Goal: Navigation & Orientation: Locate item on page

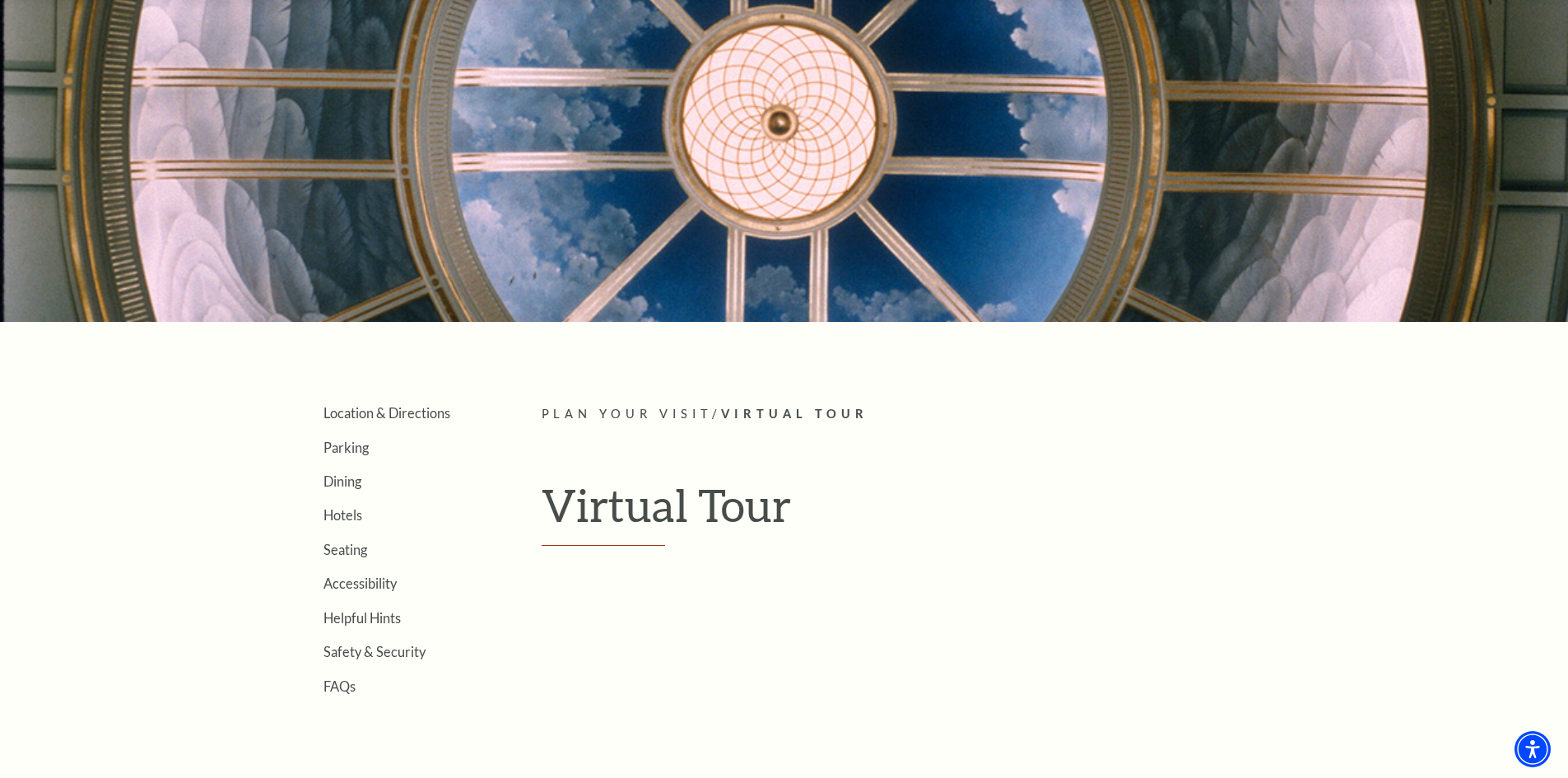
scroll to position [247, 0]
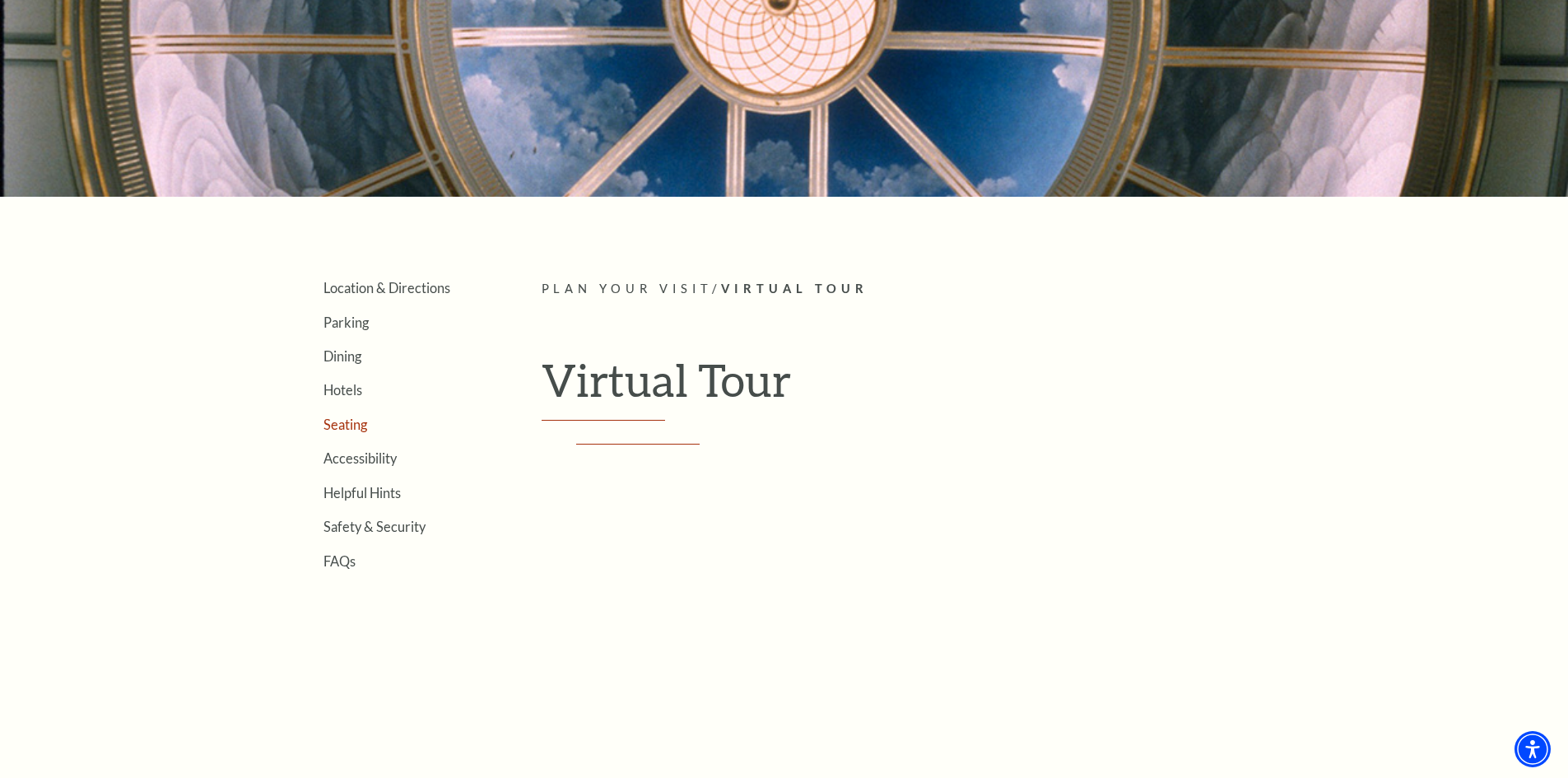
click at [347, 422] on link "Seating" at bounding box center [345, 424] width 44 height 16
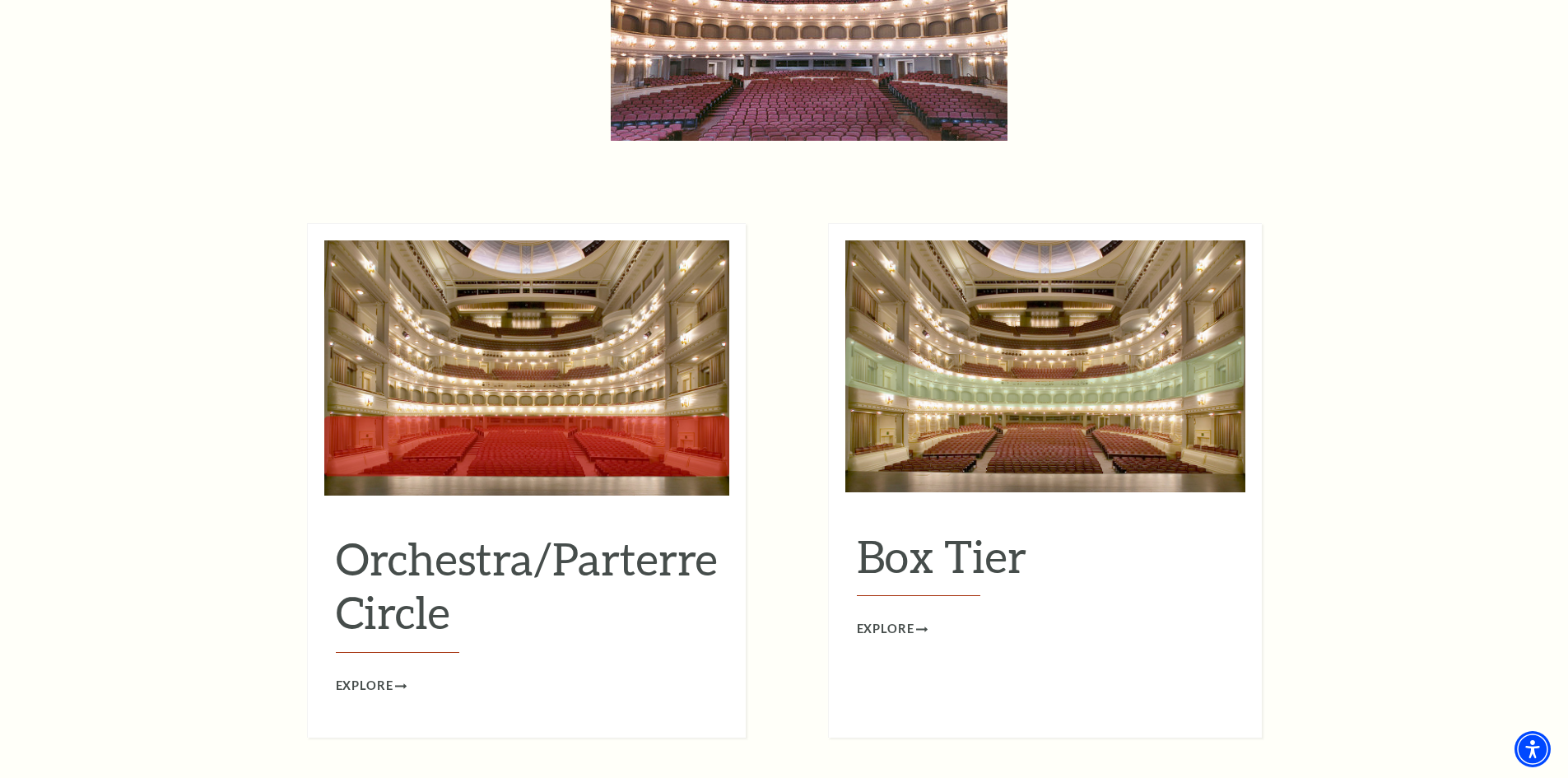
scroll to position [1400, 0]
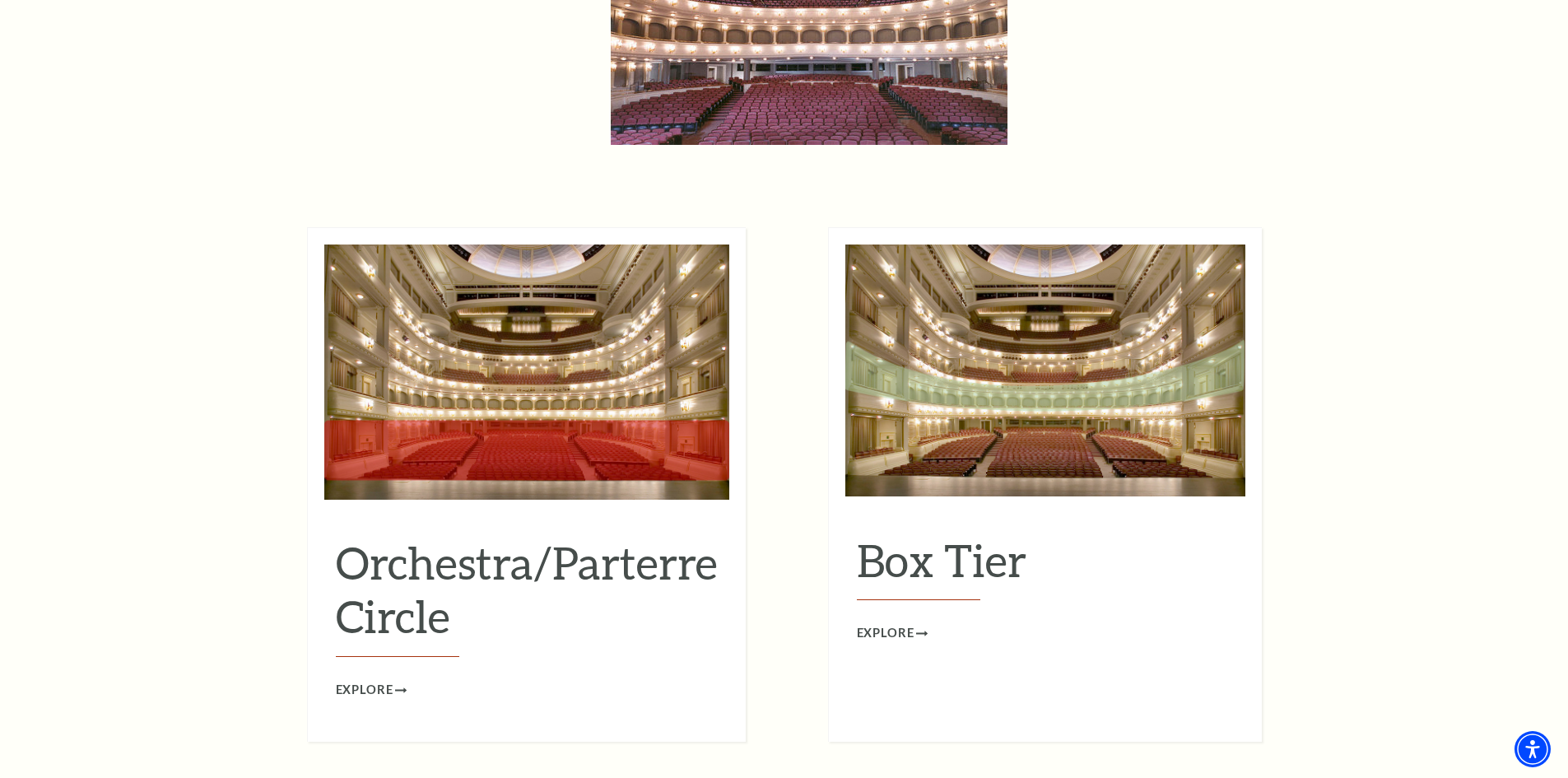
click at [597, 421] on img at bounding box center [527, 372] width 405 height 255
click at [376, 680] on span "Explore" at bounding box center [365, 690] width 57 height 20
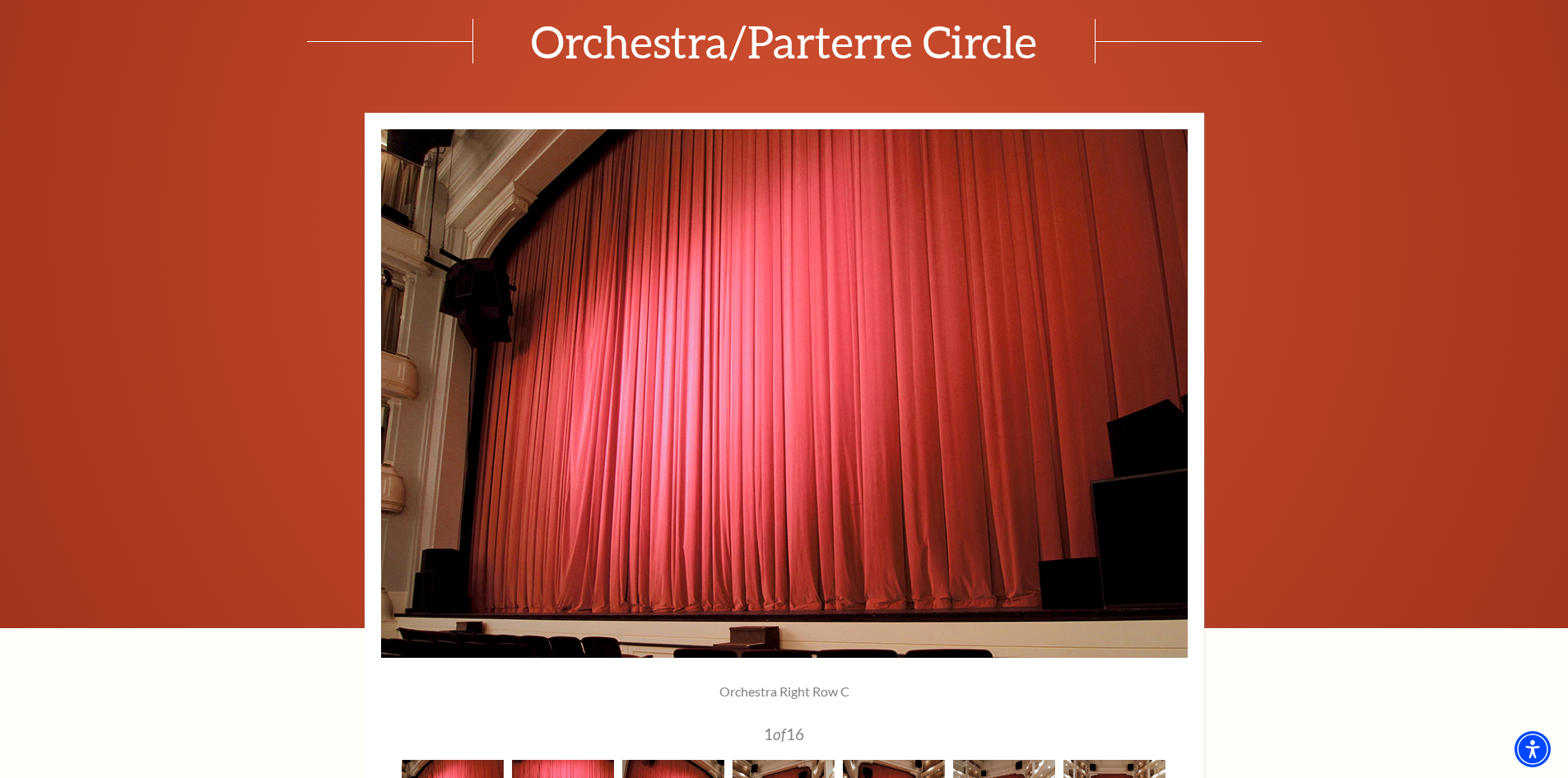
scroll to position [1317, 0]
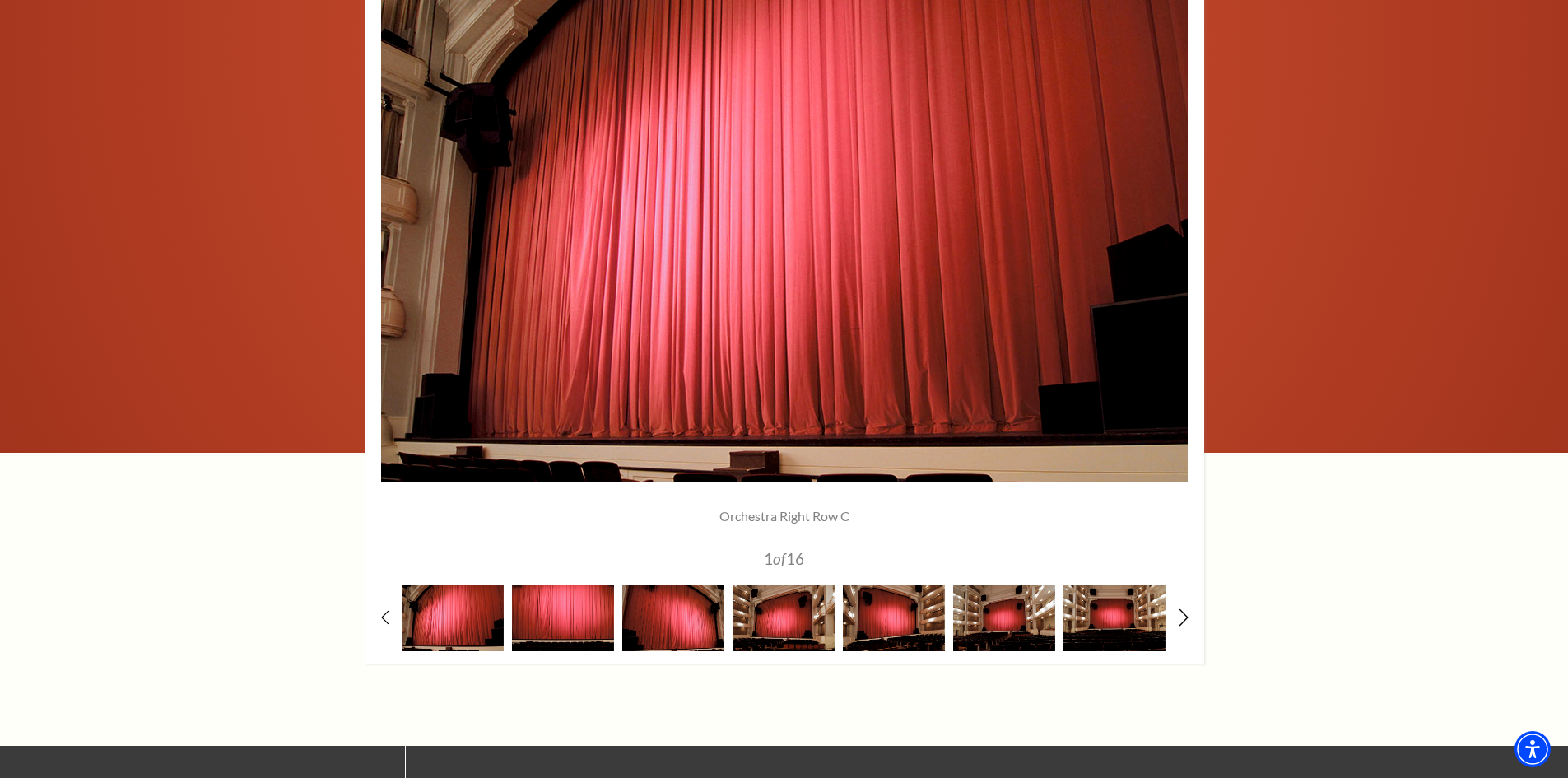
click at [1181, 618] on icon at bounding box center [1183, 617] width 11 height 18
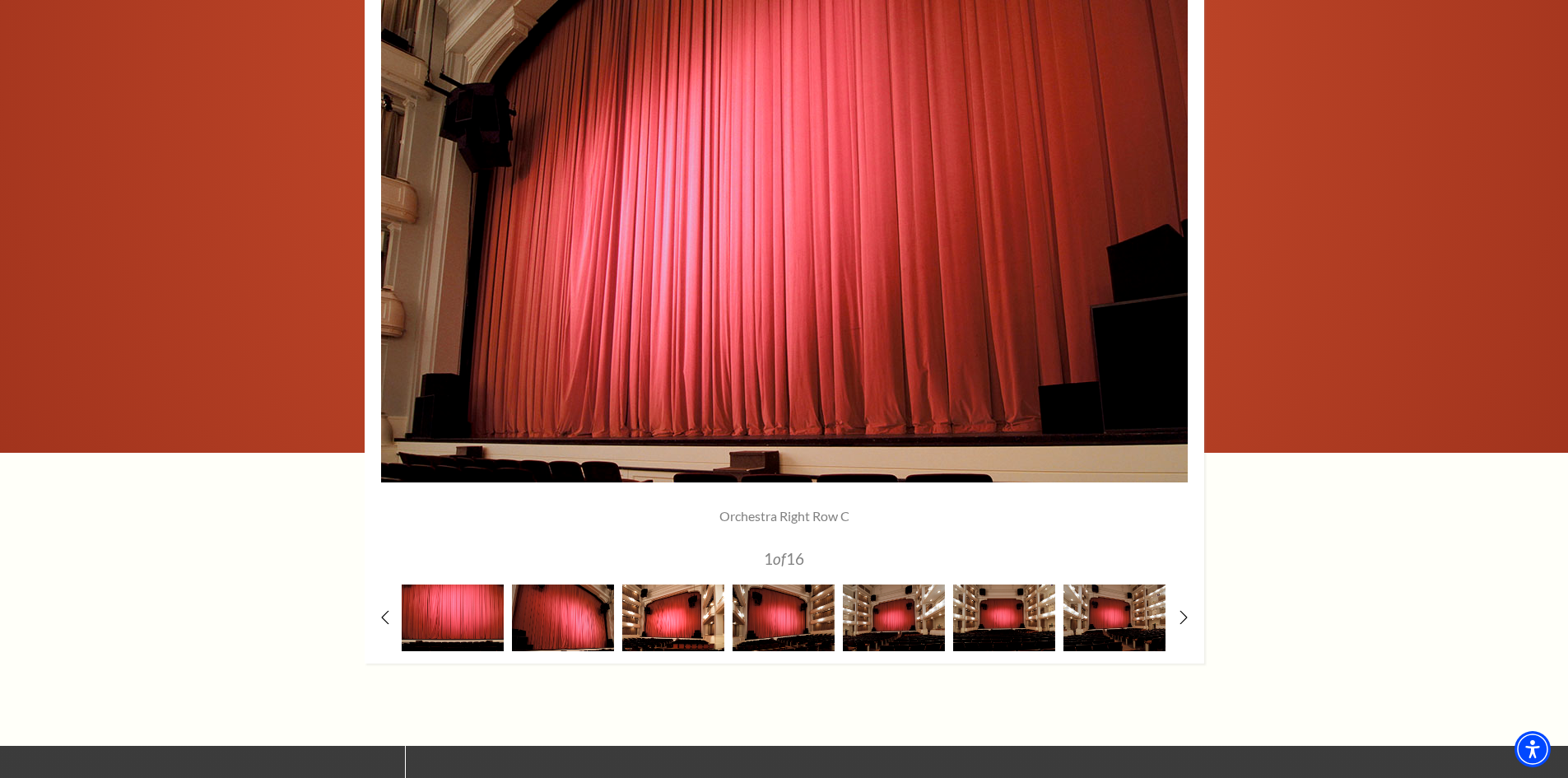
click at [695, 611] on img at bounding box center [672, 618] width 102 height 67
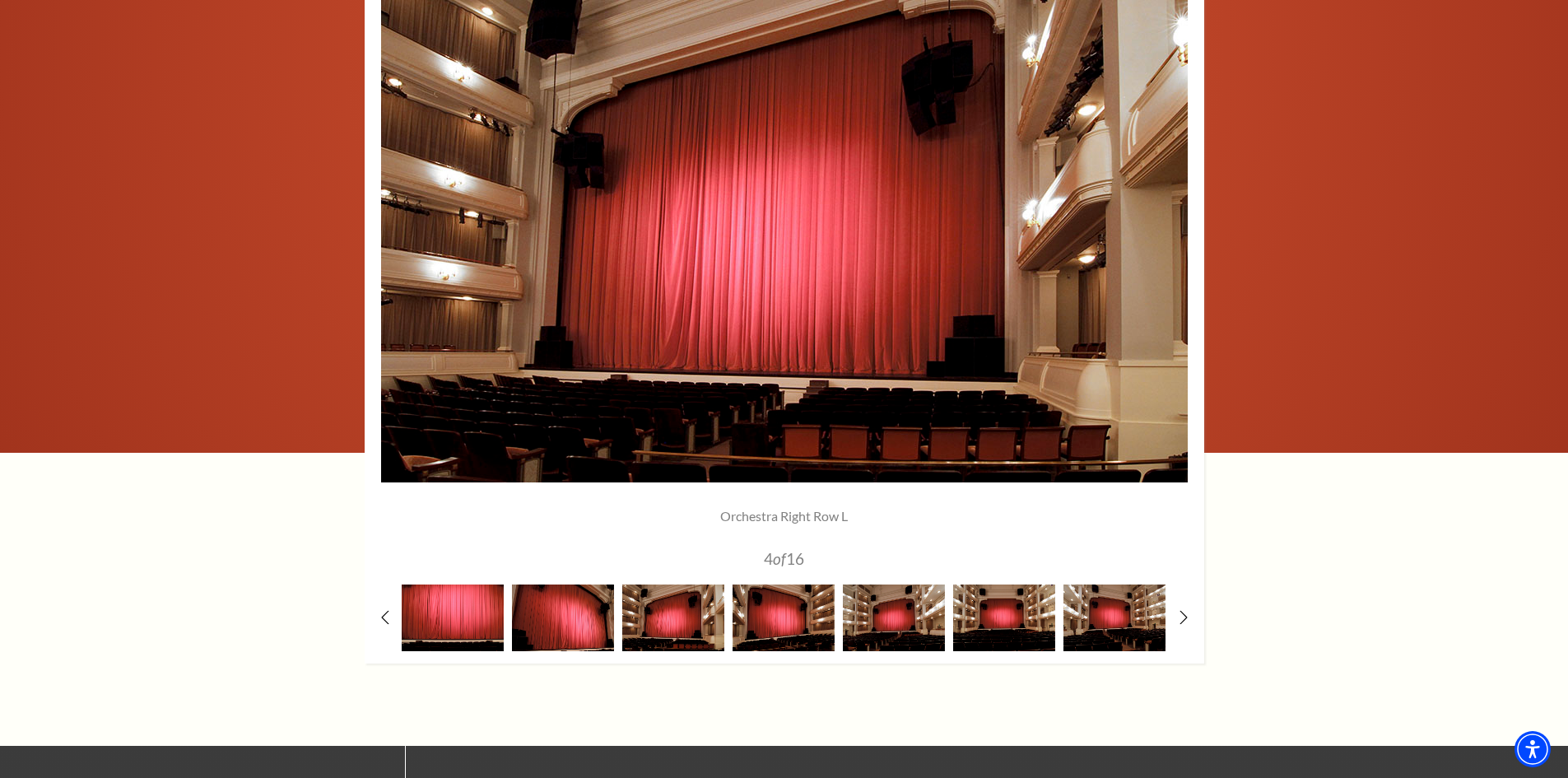
scroll to position [1235, 0]
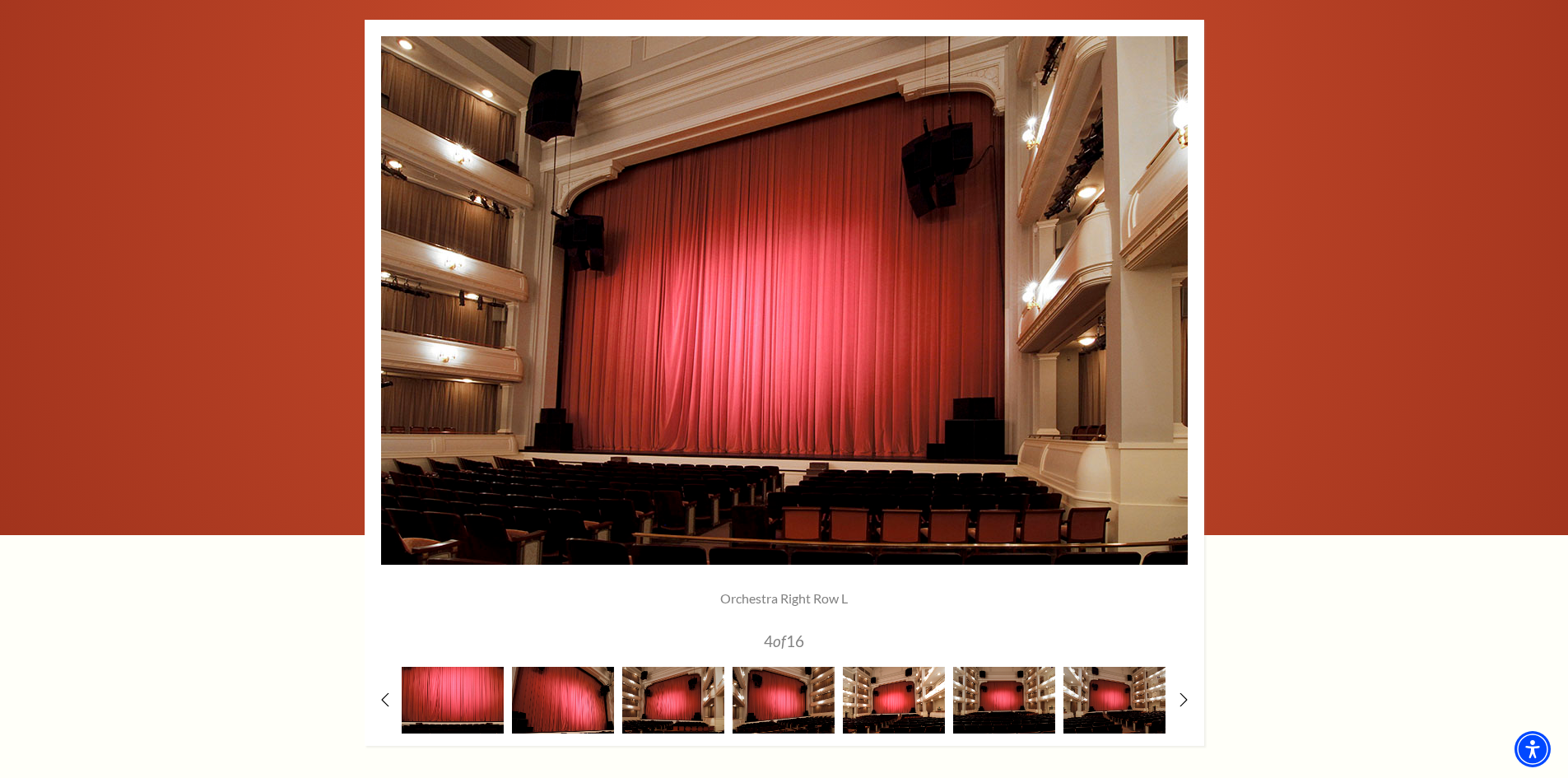
click at [886, 708] on img at bounding box center [893, 700] width 102 height 67
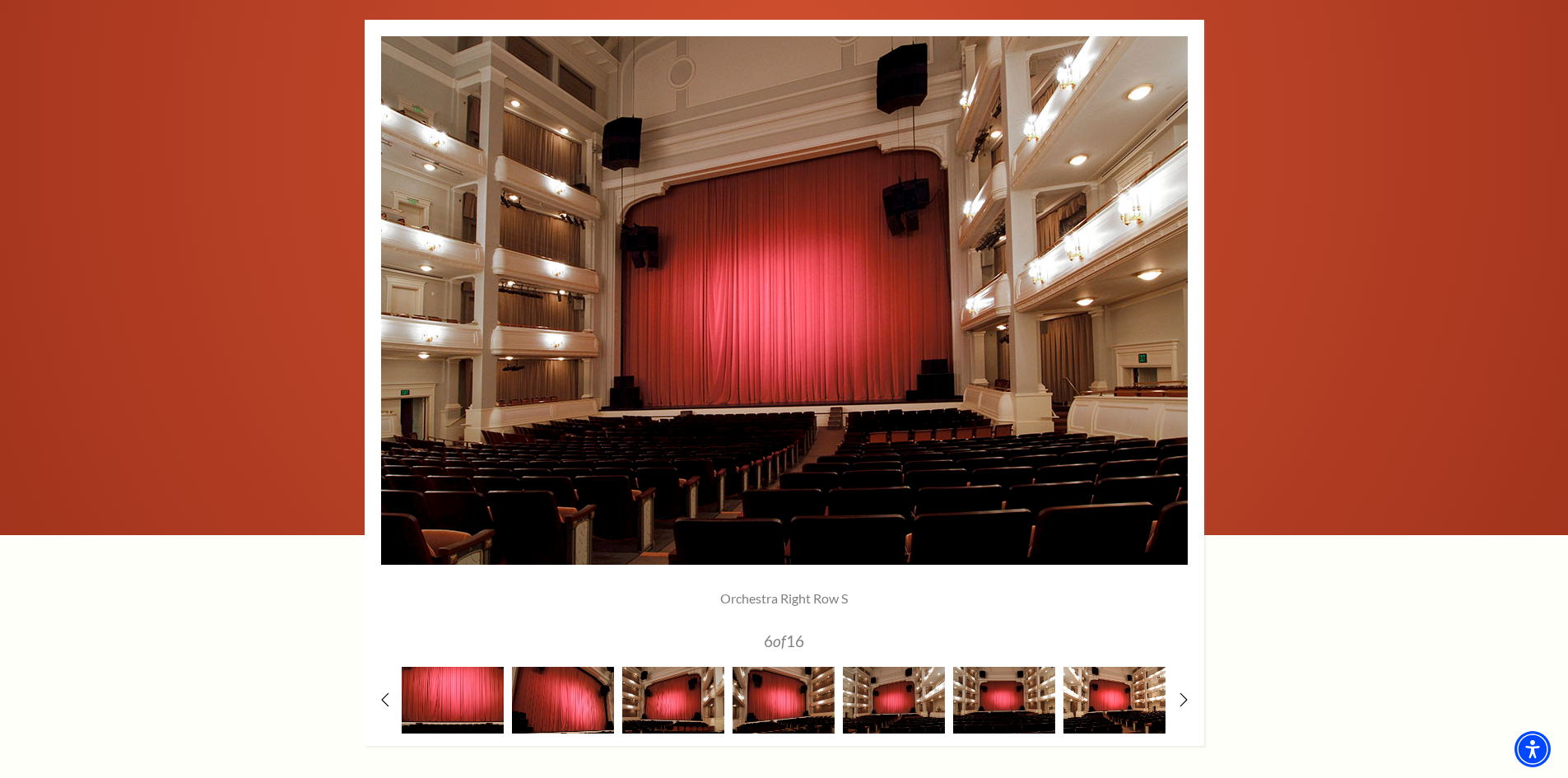
click at [1099, 694] on img at bounding box center [1114, 700] width 102 height 67
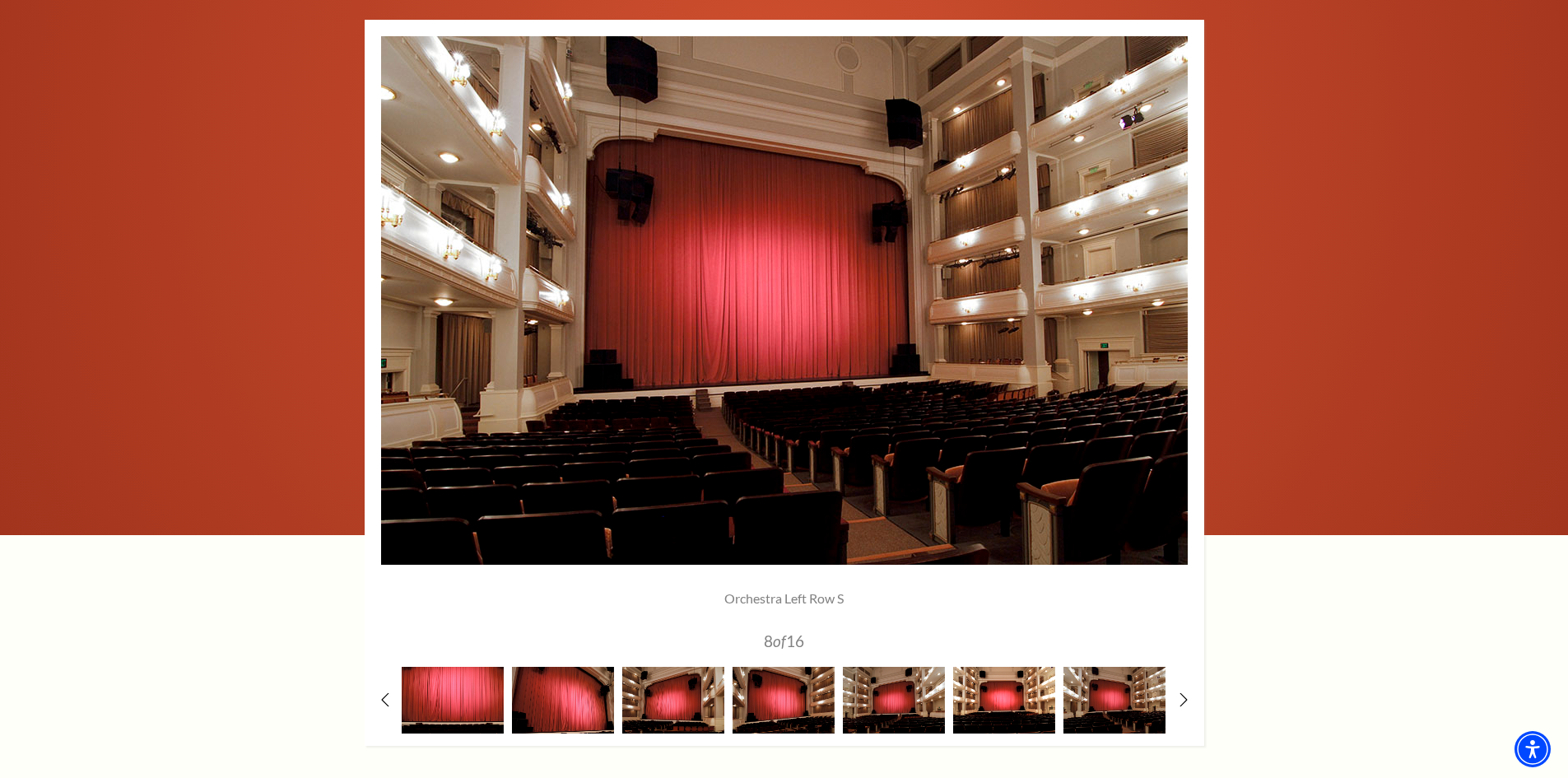
click at [1013, 697] on img at bounding box center [1003, 700] width 102 height 67
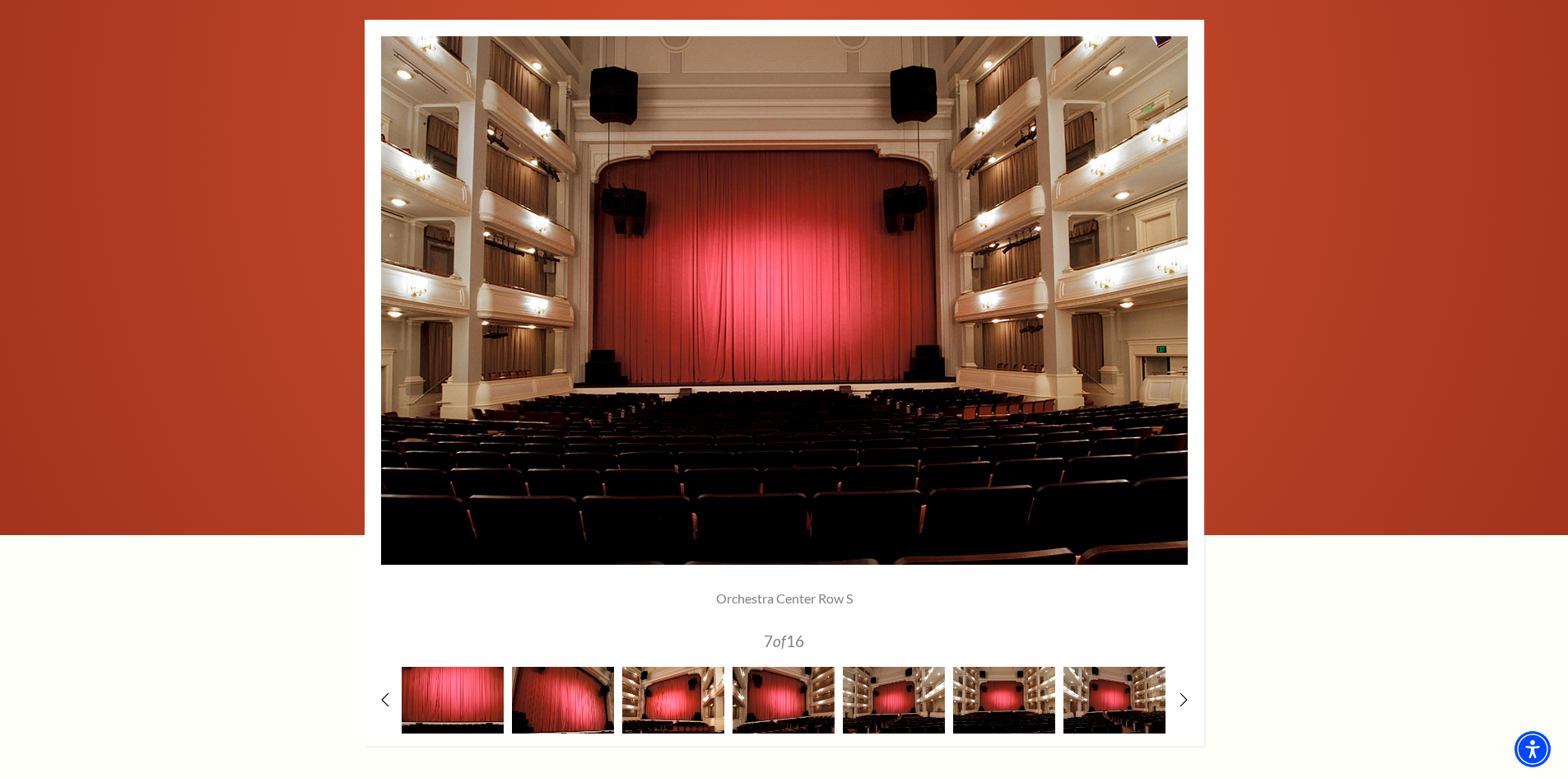
click at [661, 701] on img at bounding box center [672, 700] width 102 height 67
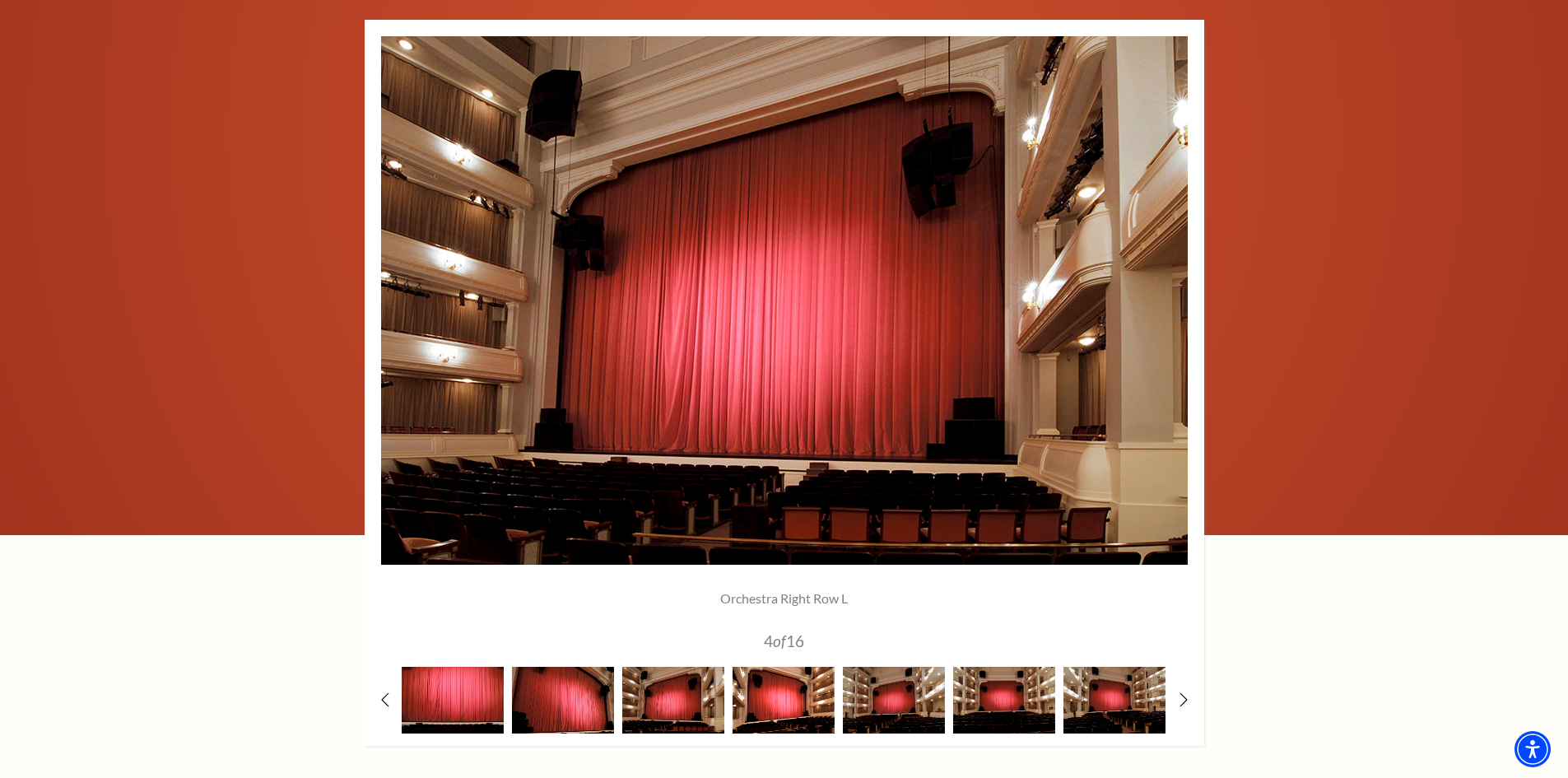
click at [779, 695] on img at bounding box center [783, 700] width 102 height 67
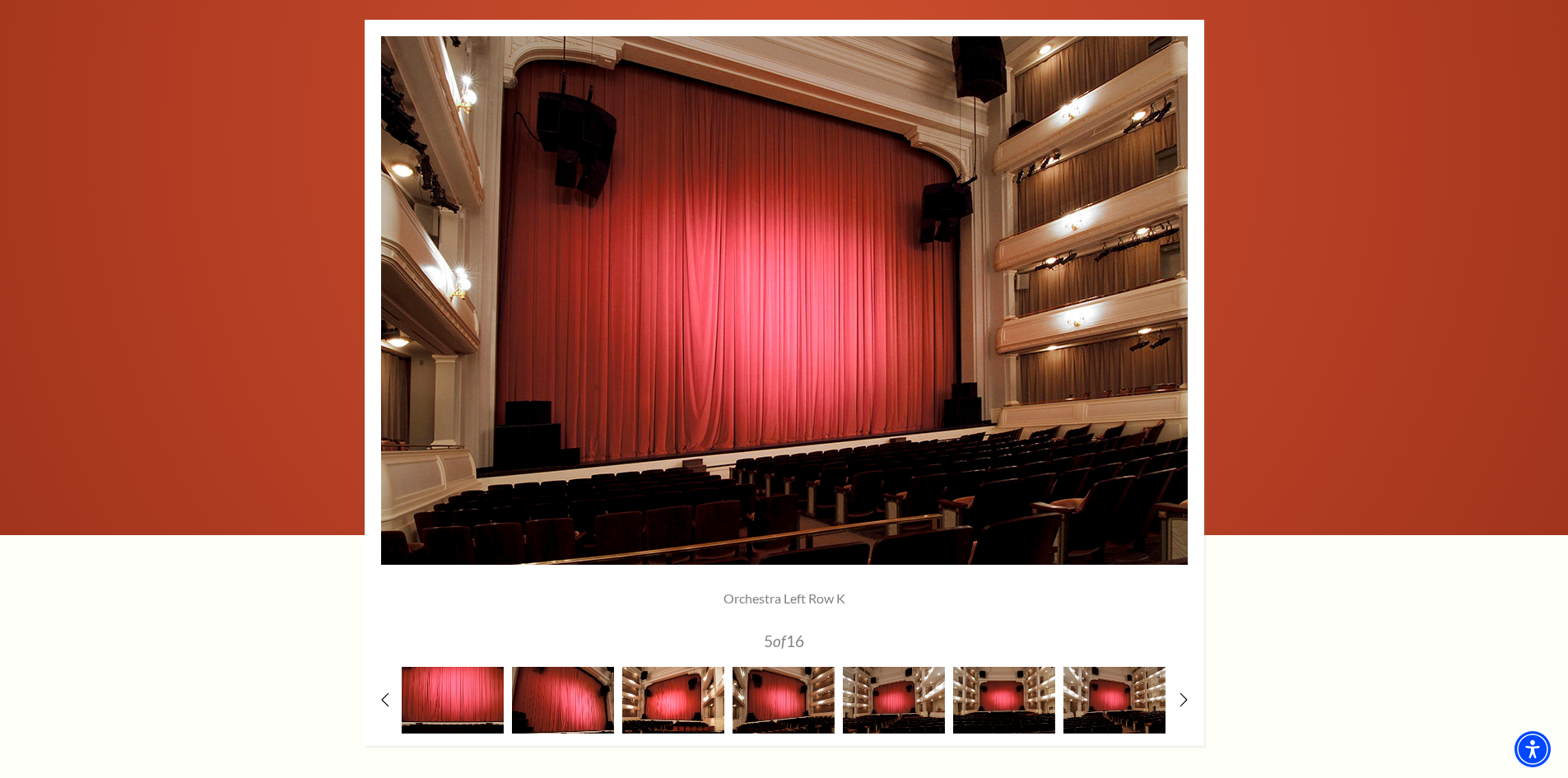
click at [696, 695] on img at bounding box center [672, 700] width 102 height 67
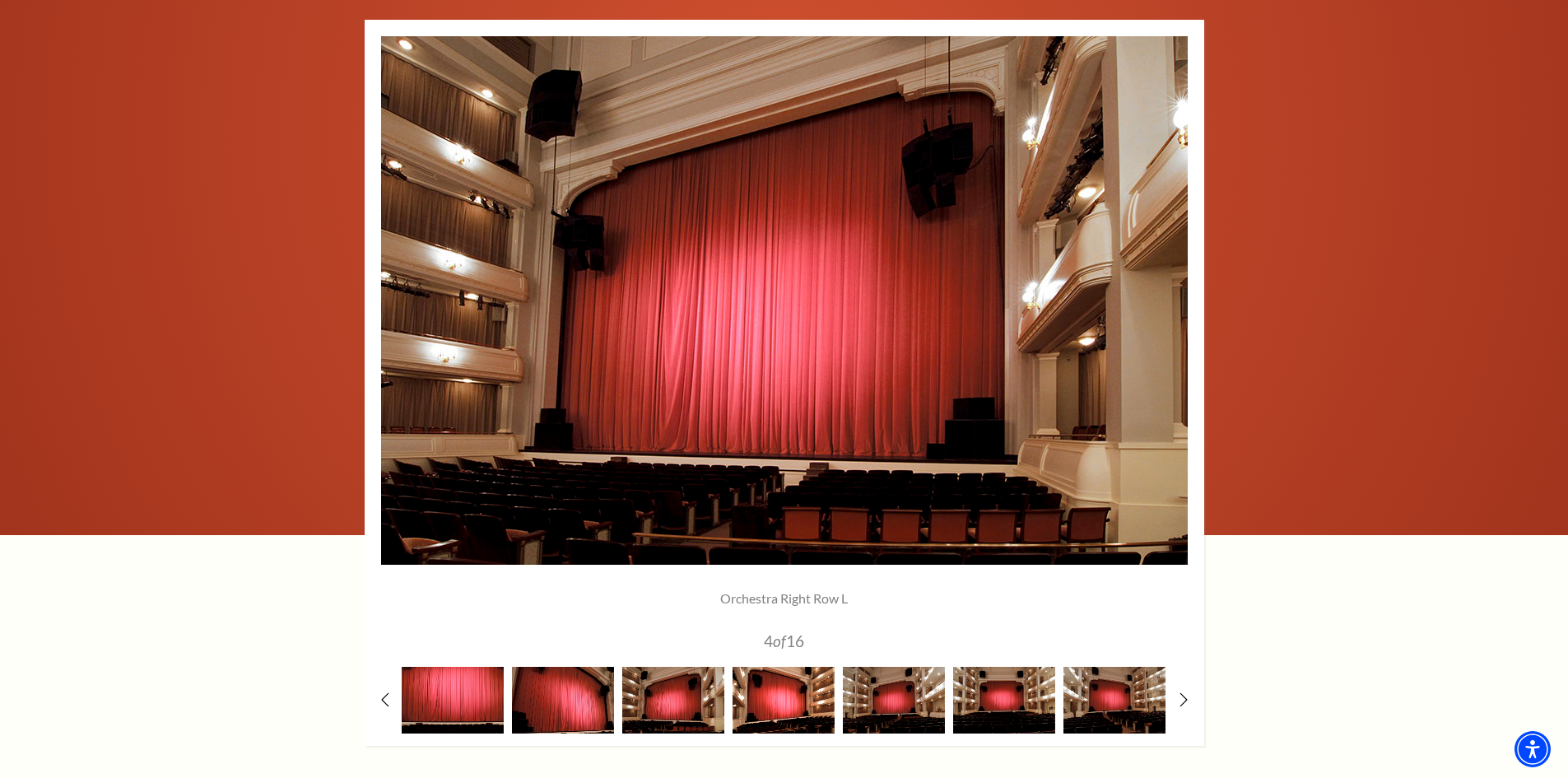
click at [794, 696] on img at bounding box center [783, 700] width 102 height 67
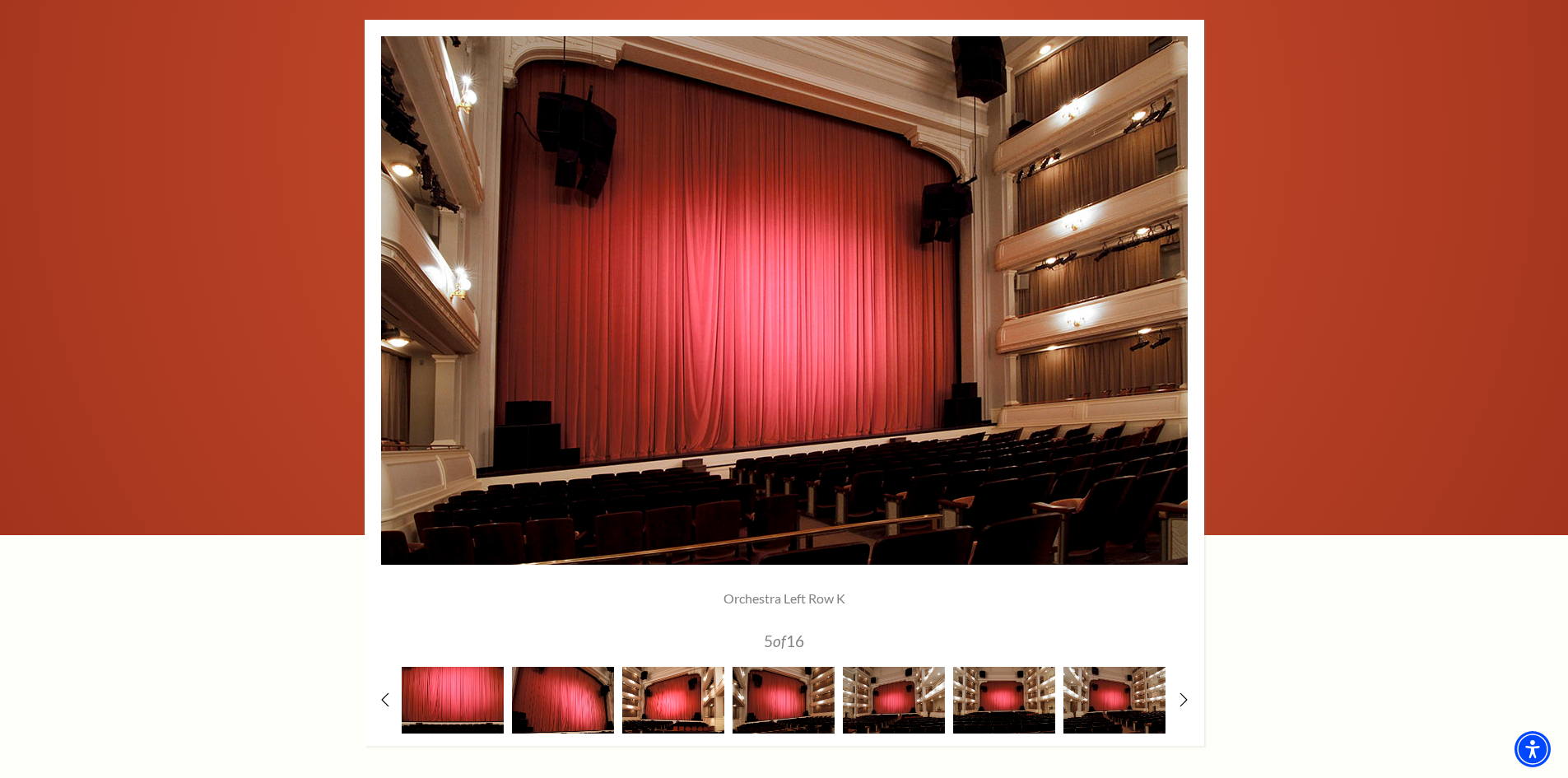
click at [692, 700] on img at bounding box center [672, 700] width 102 height 67
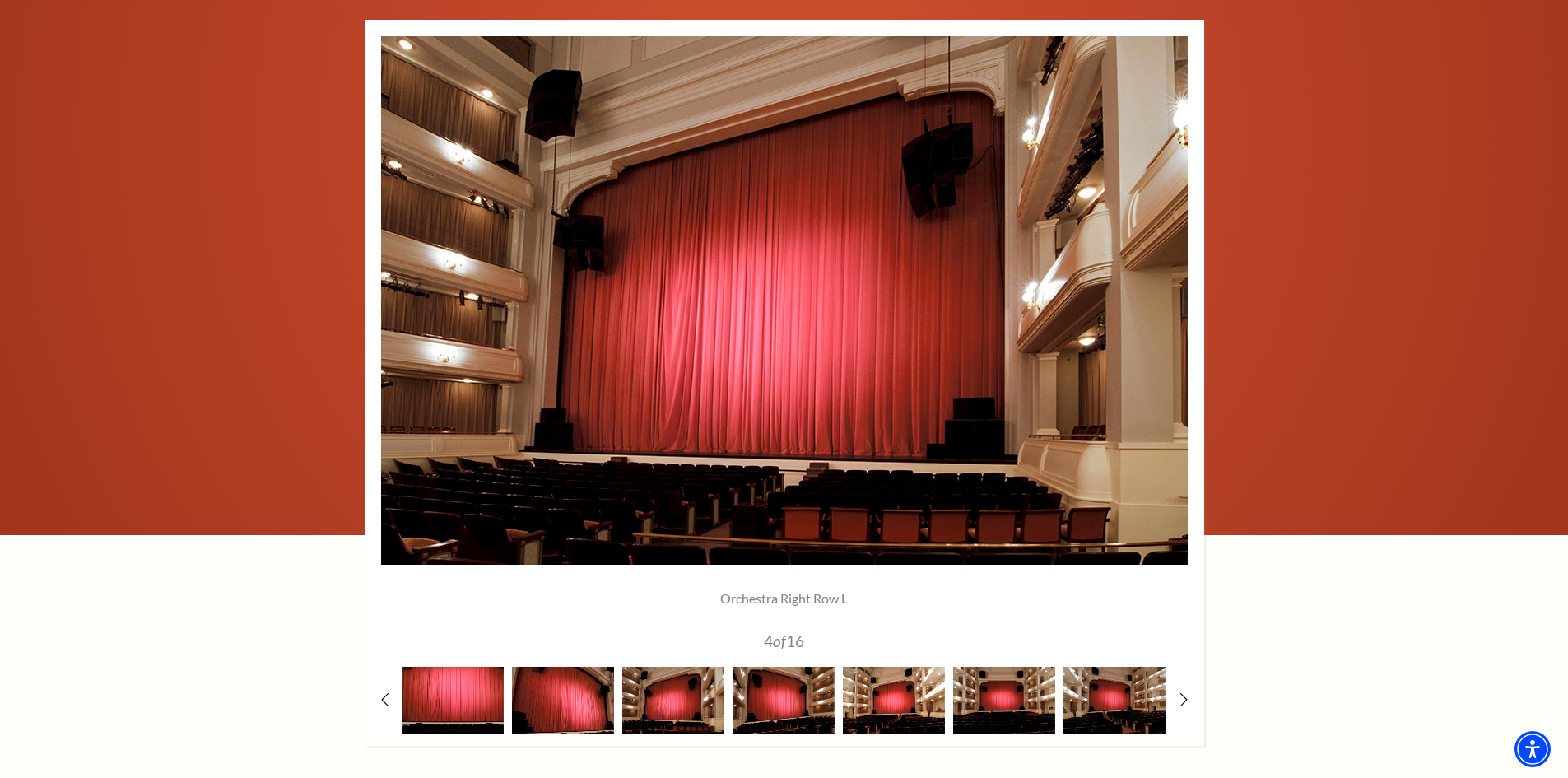
click at [877, 697] on img at bounding box center [893, 700] width 102 height 67
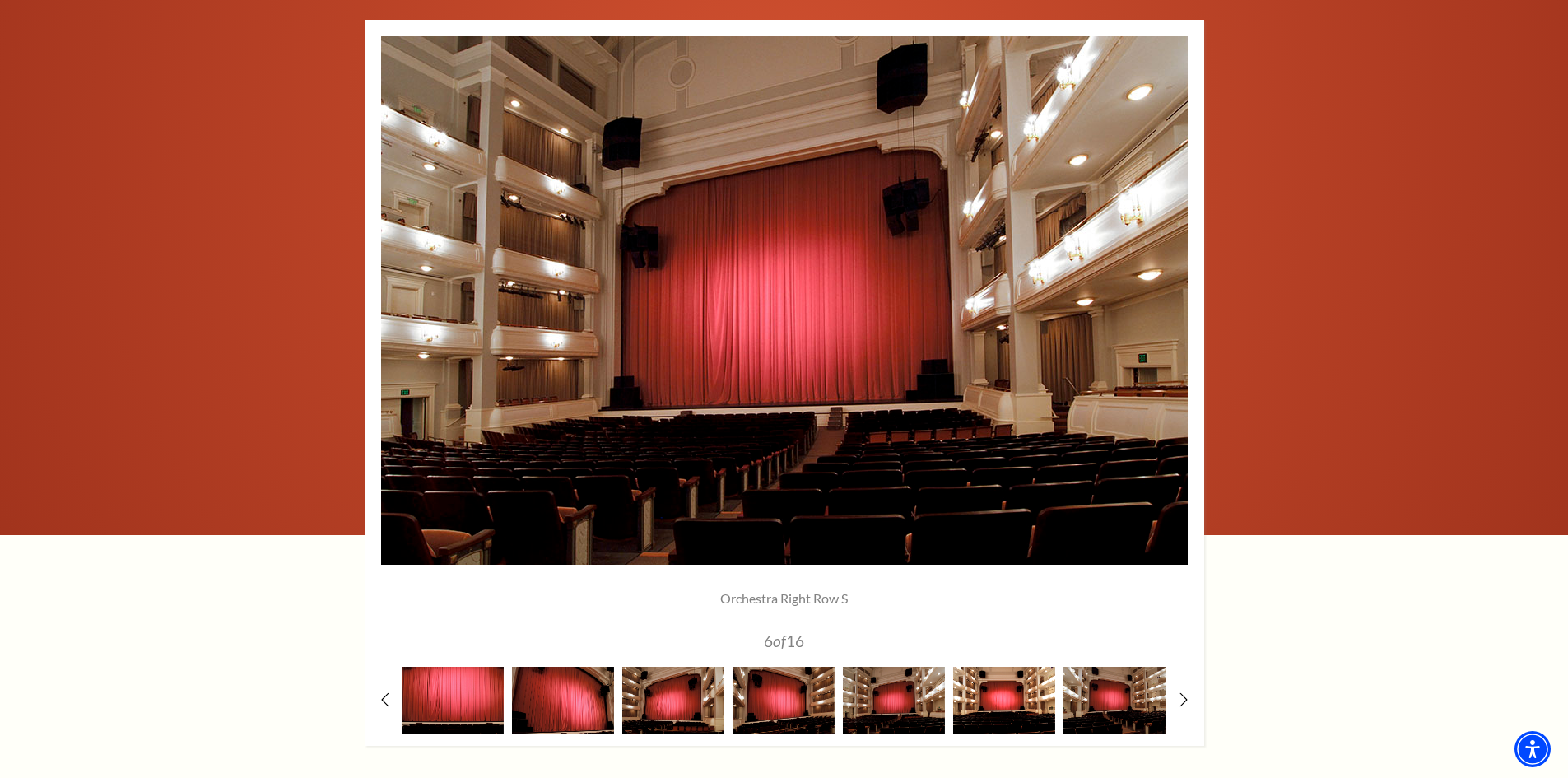
click at [1002, 704] on img at bounding box center [1003, 700] width 102 height 67
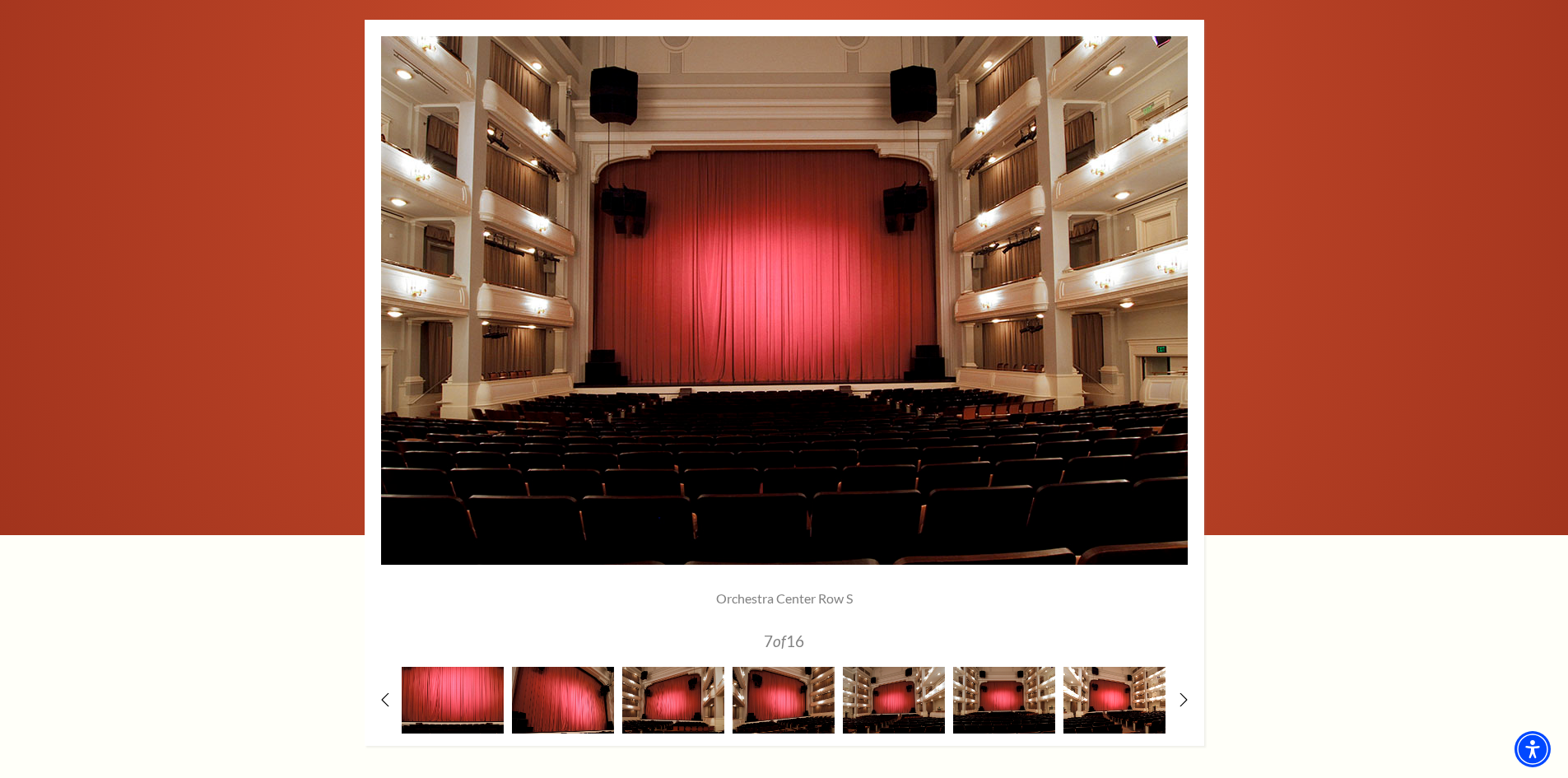
click at [1103, 689] on img at bounding box center [1114, 700] width 102 height 67
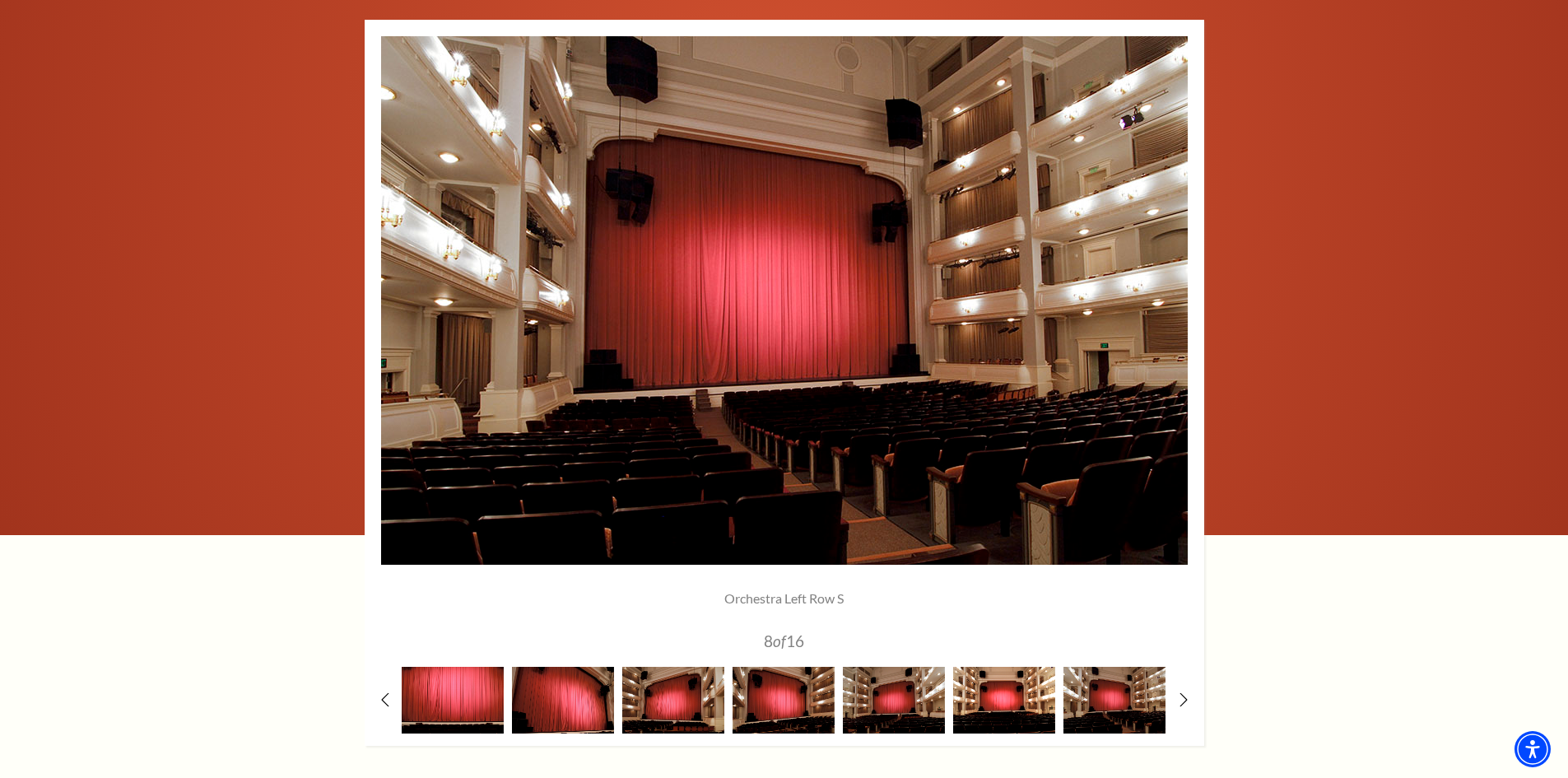
click at [1024, 693] on img at bounding box center [1003, 700] width 102 height 67
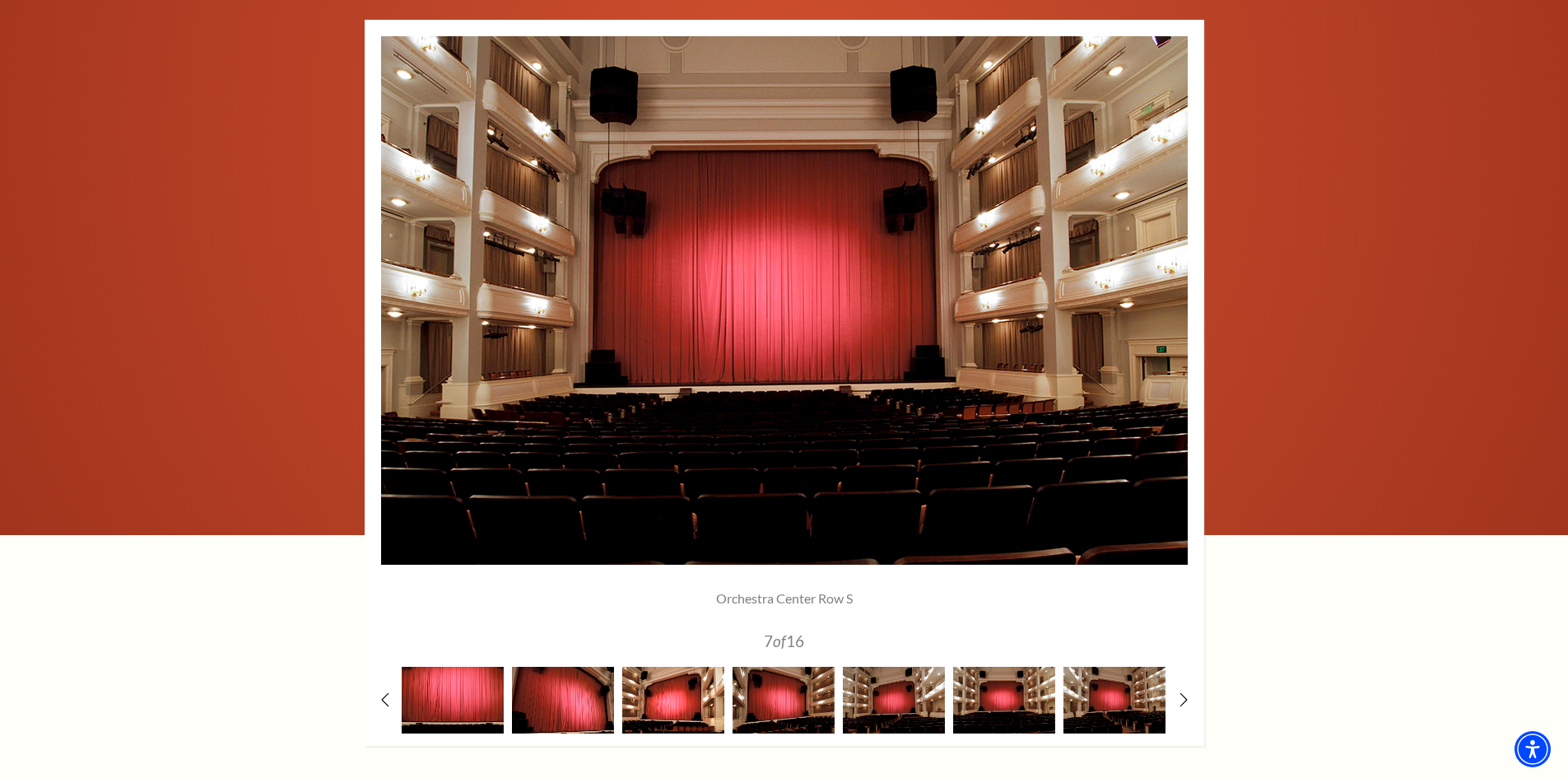
click at [677, 684] on img at bounding box center [672, 700] width 102 height 67
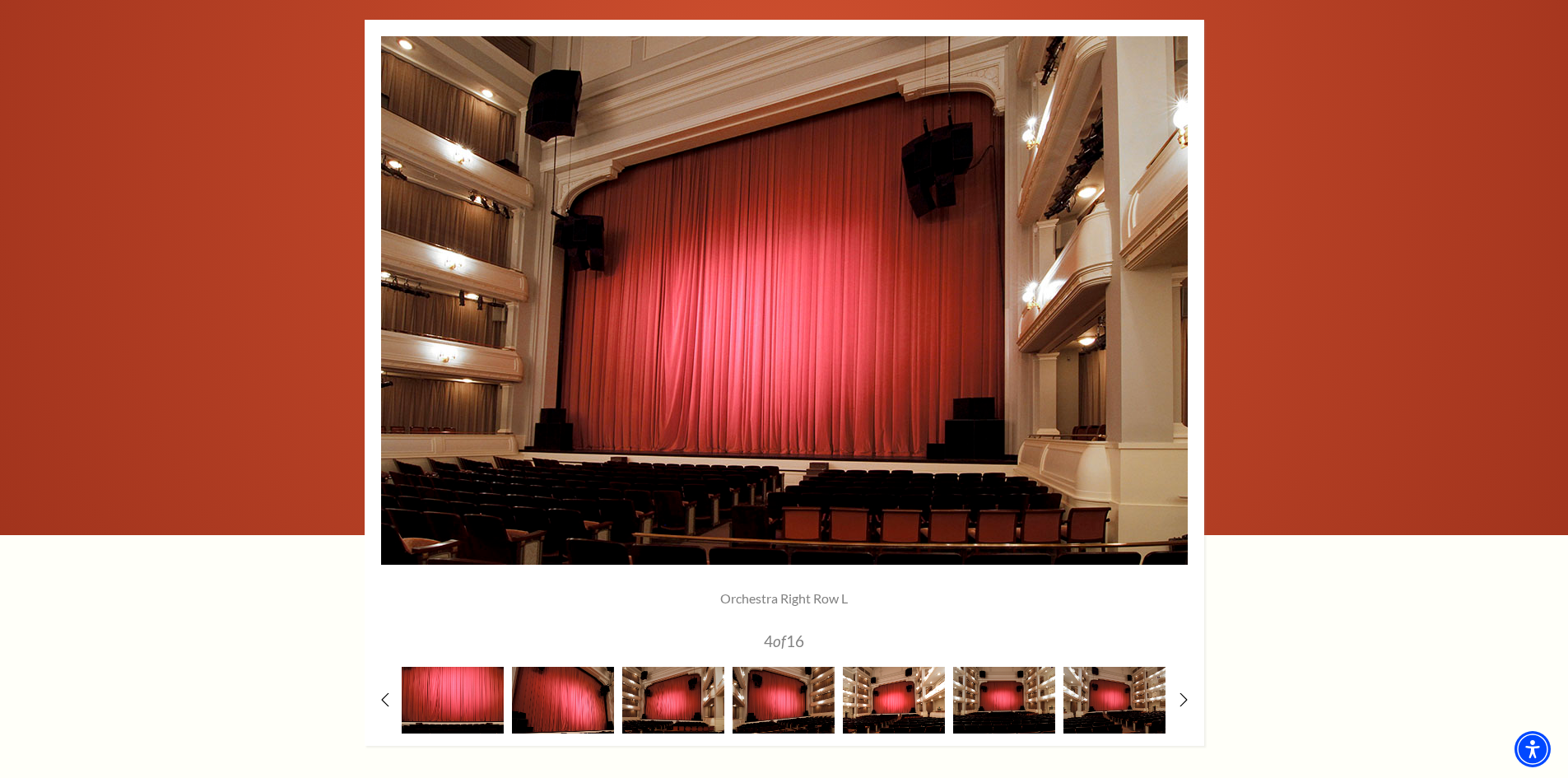
click at [902, 699] on img at bounding box center [893, 700] width 102 height 67
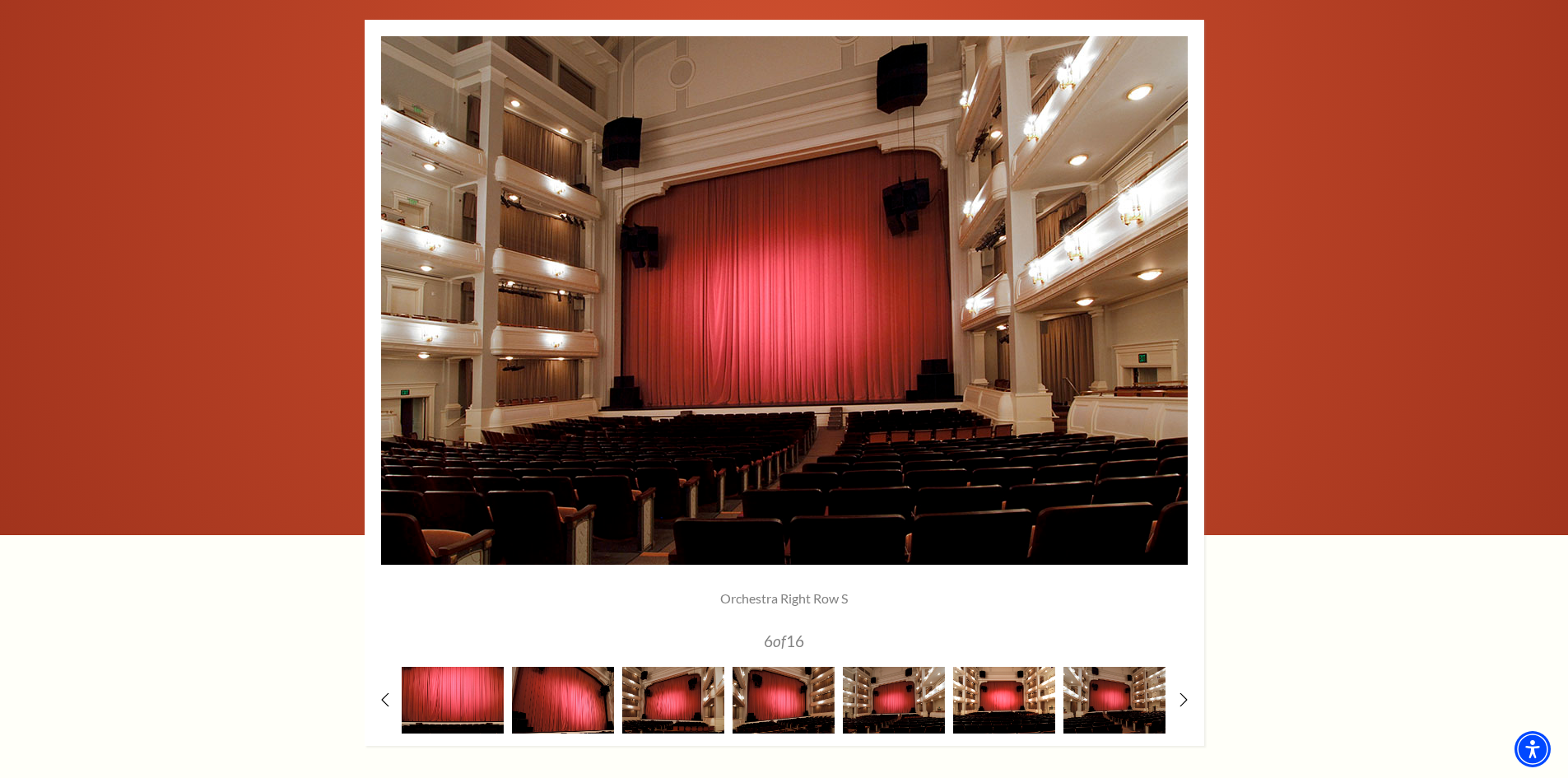
click at [982, 704] on img at bounding box center [1003, 700] width 102 height 67
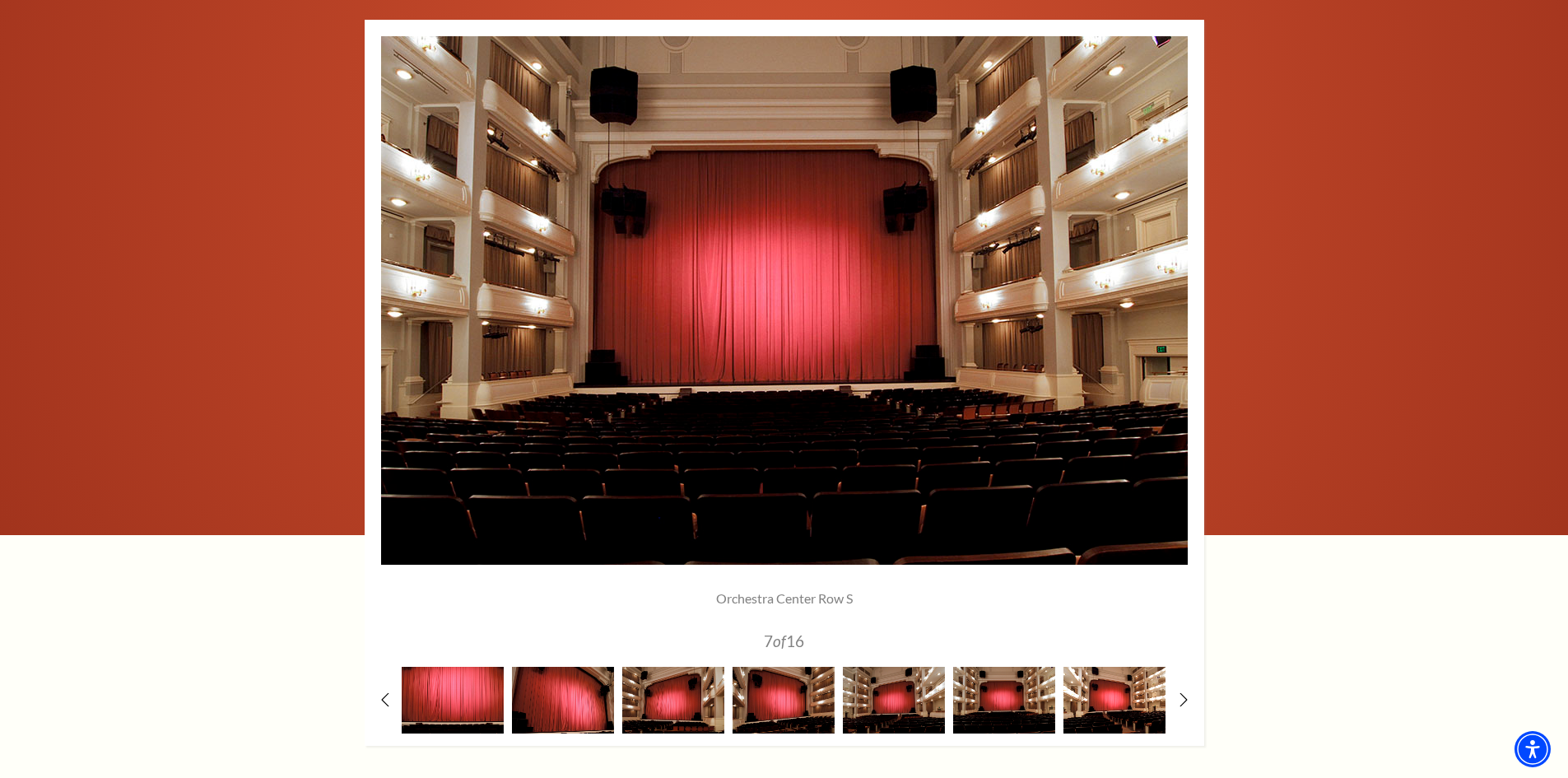
click at [1091, 700] on img at bounding box center [1114, 700] width 102 height 67
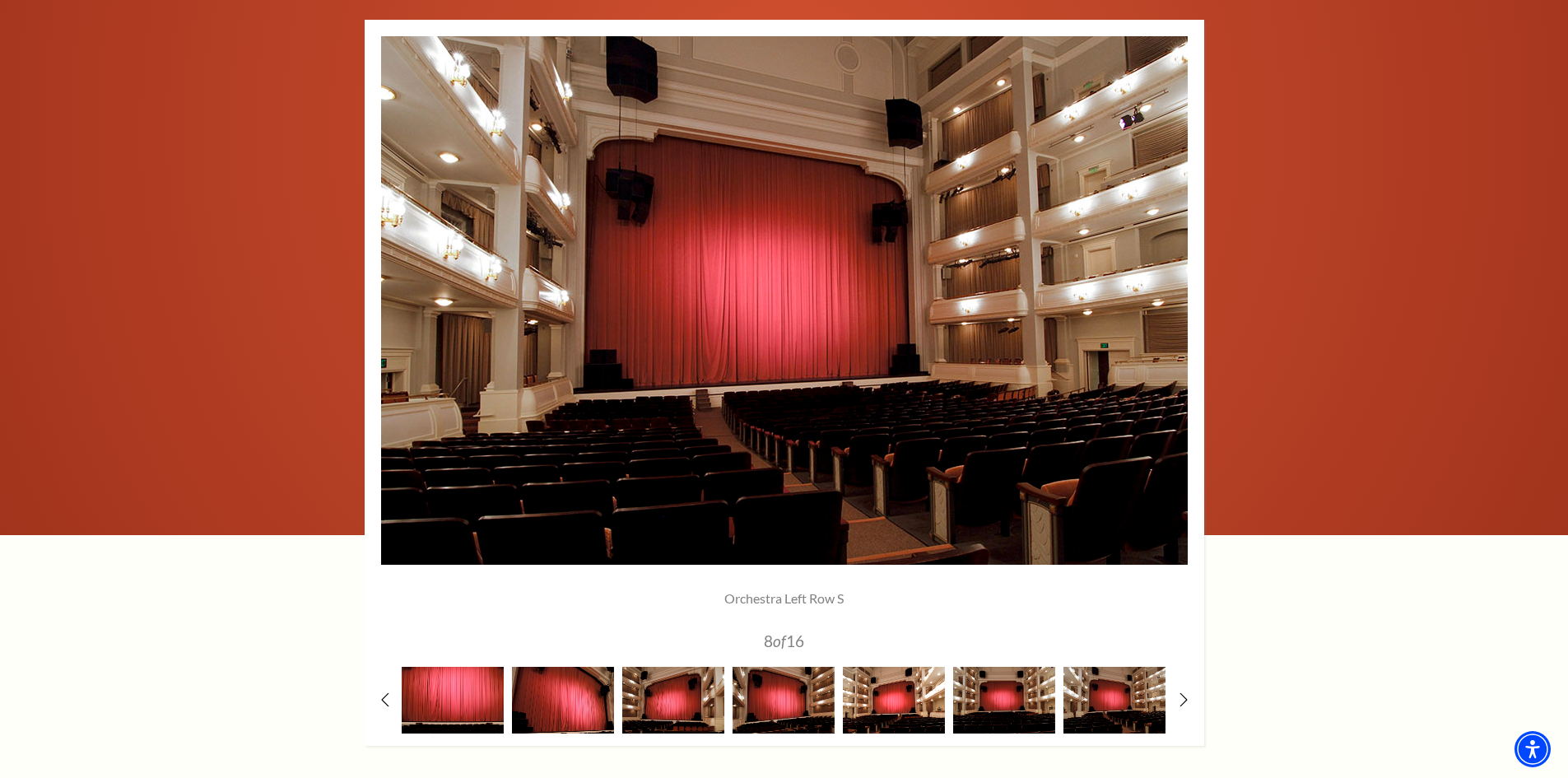
click at [924, 694] on img at bounding box center [893, 700] width 102 height 67
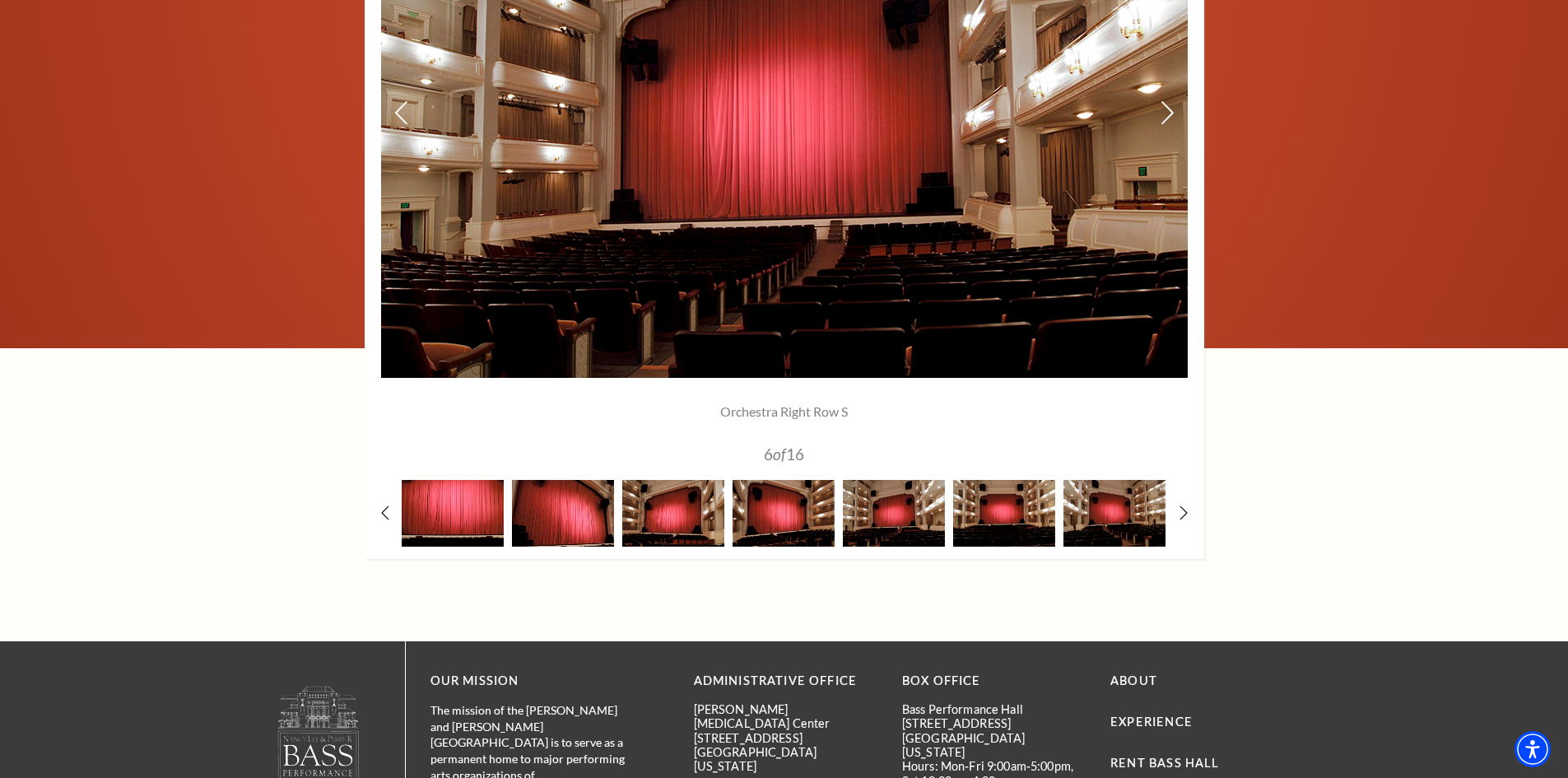
scroll to position [1482, 0]
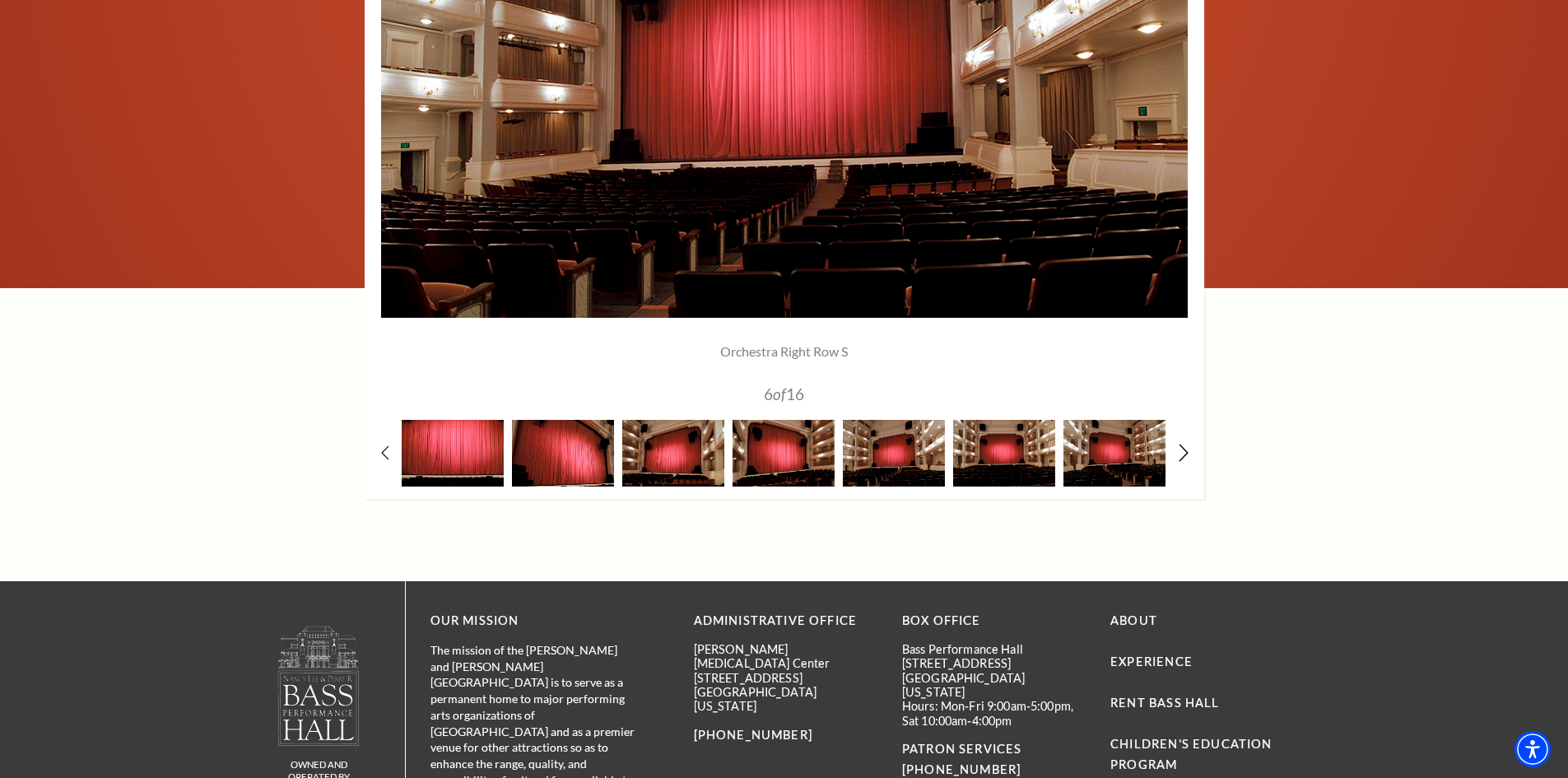
click at [1183, 453] on icon at bounding box center [1183, 453] width 11 height 18
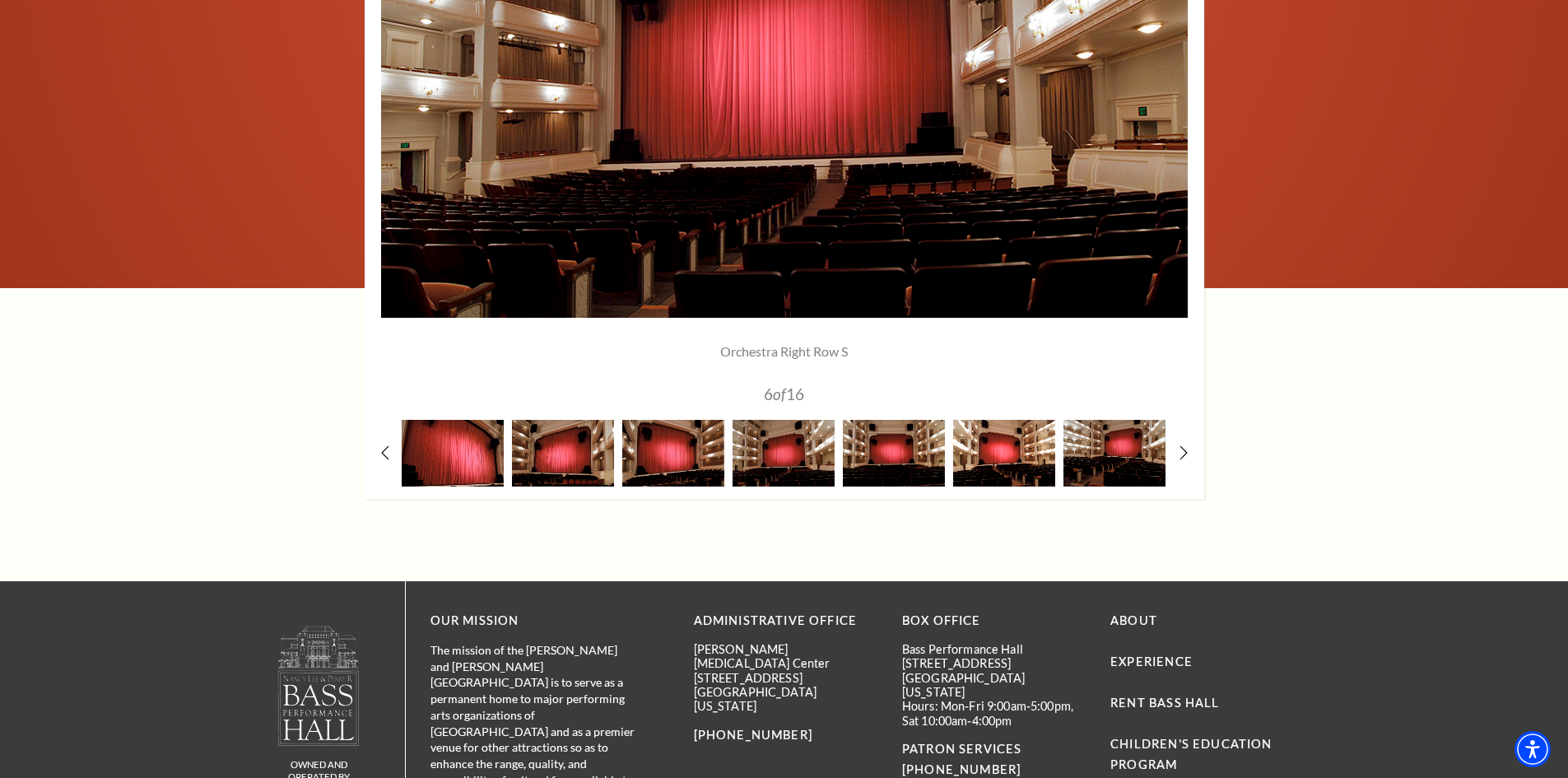
click at [1018, 464] on img at bounding box center [1003, 453] width 102 height 67
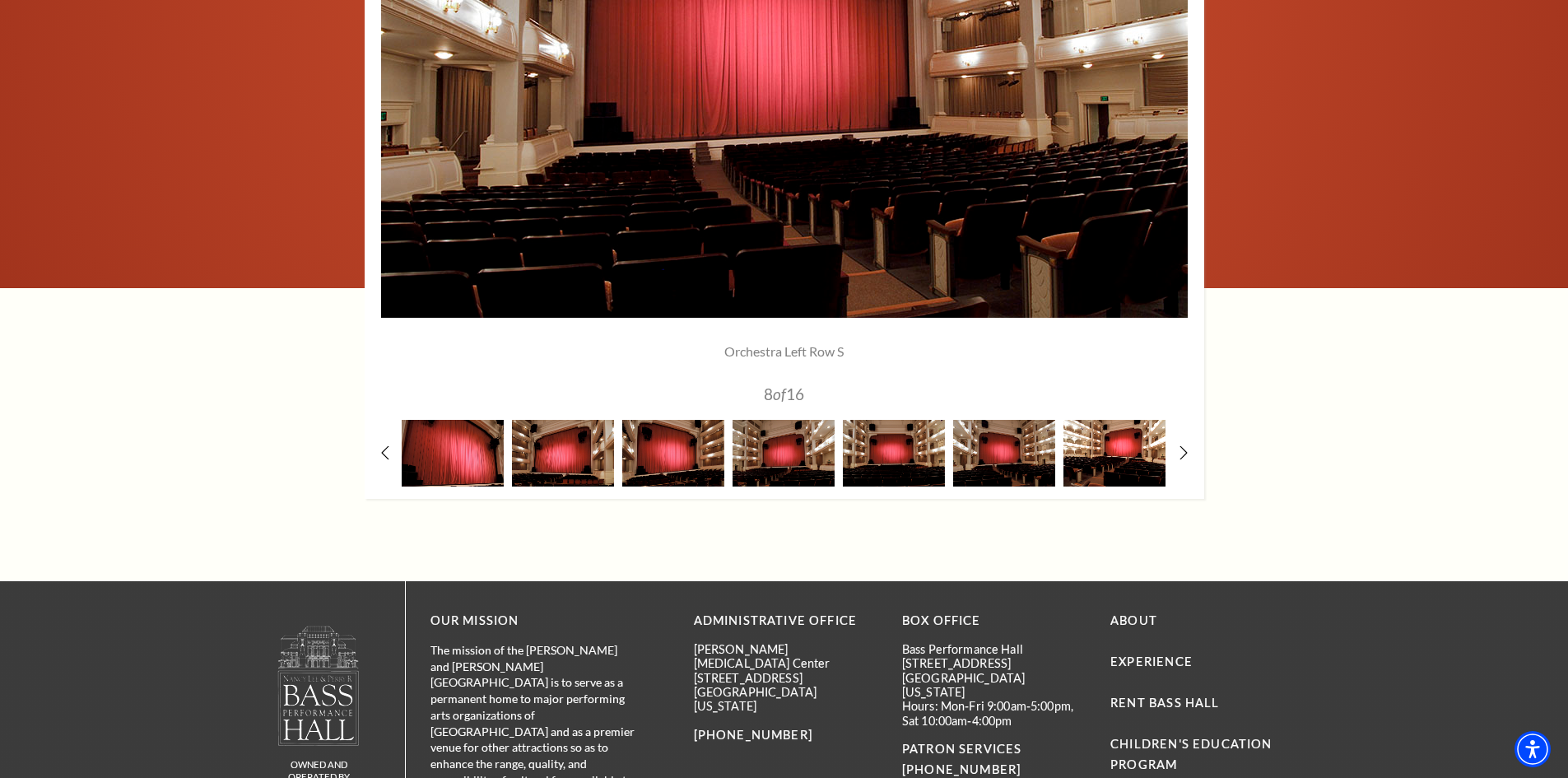
click at [1112, 462] on img at bounding box center [1114, 453] width 102 height 67
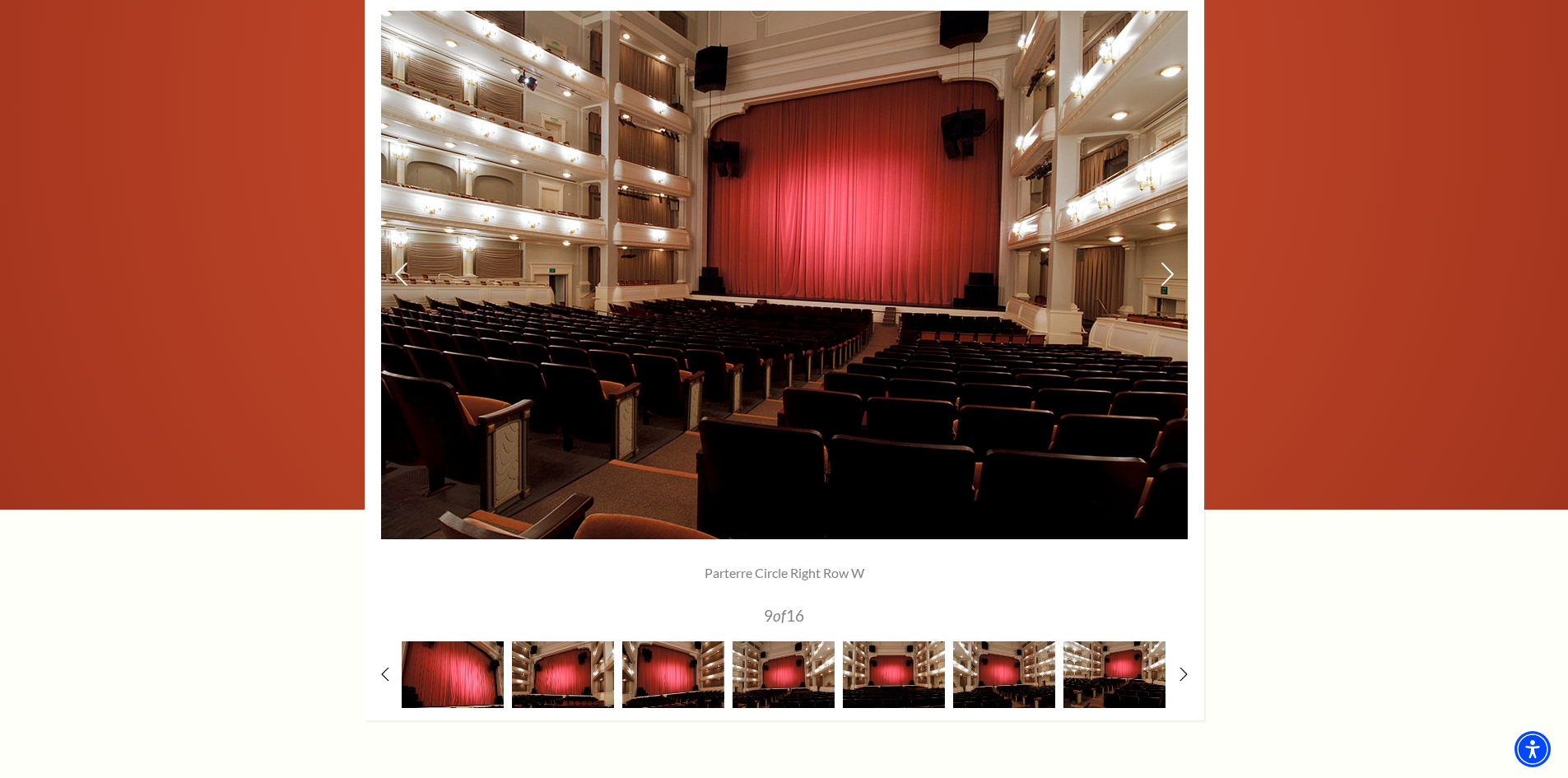
scroll to position [1235, 0]
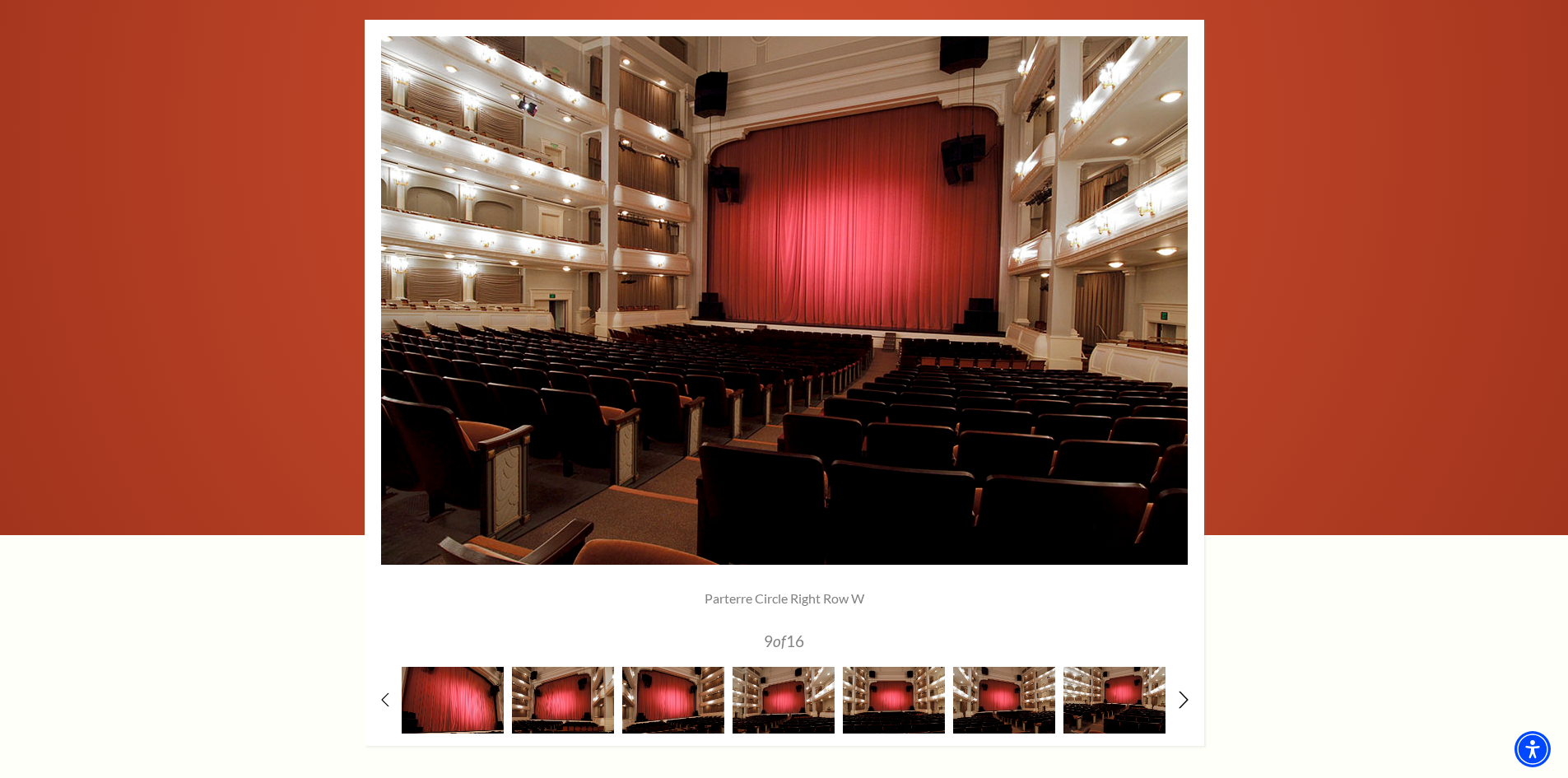
click at [1184, 698] on icon at bounding box center [1183, 700] width 11 height 18
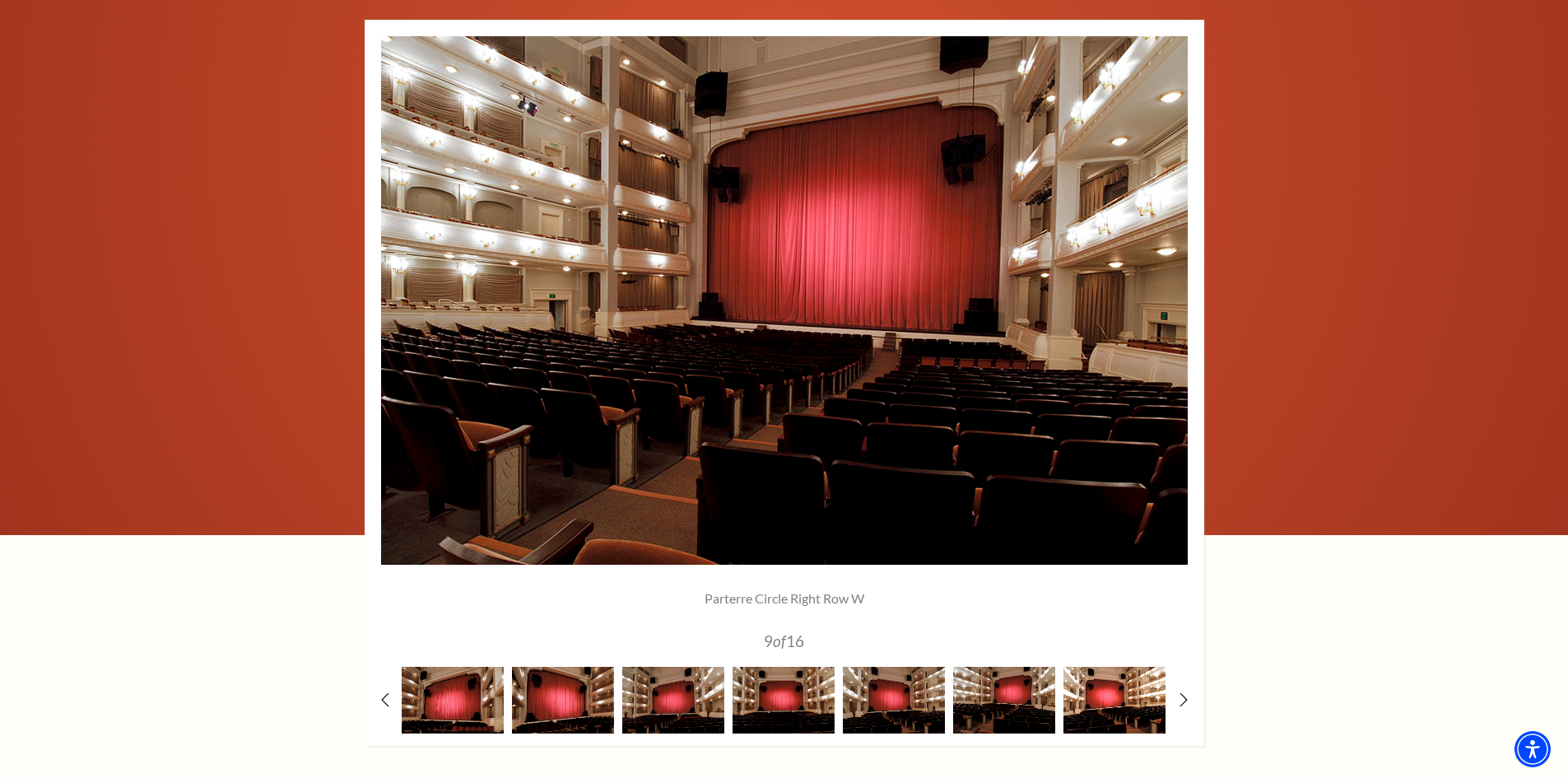
click at [1138, 698] on img at bounding box center [1114, 700] width 102 height 67
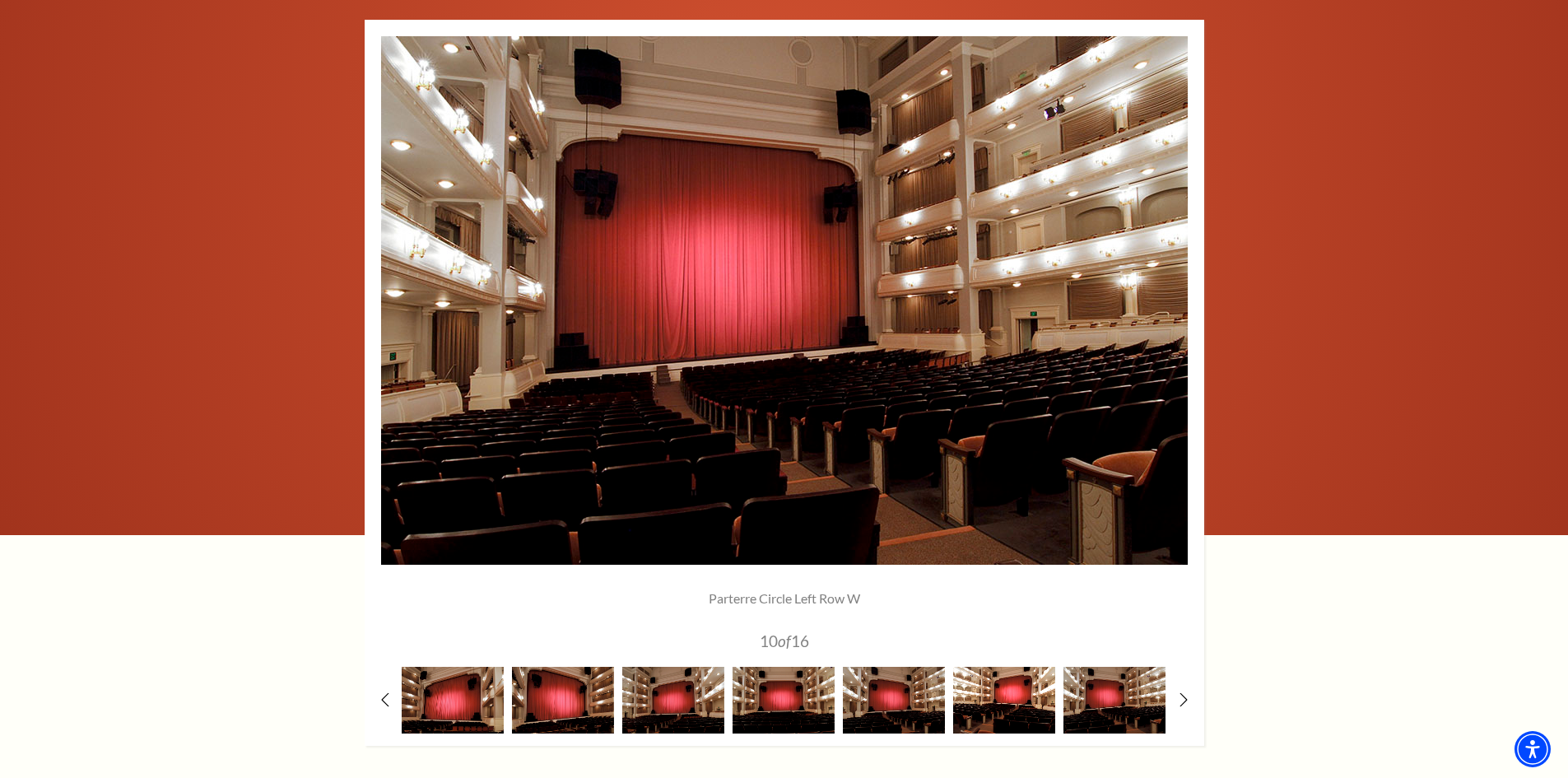
click at [998, 698] on img at bounding box center [1003, 700] width 102 height 67
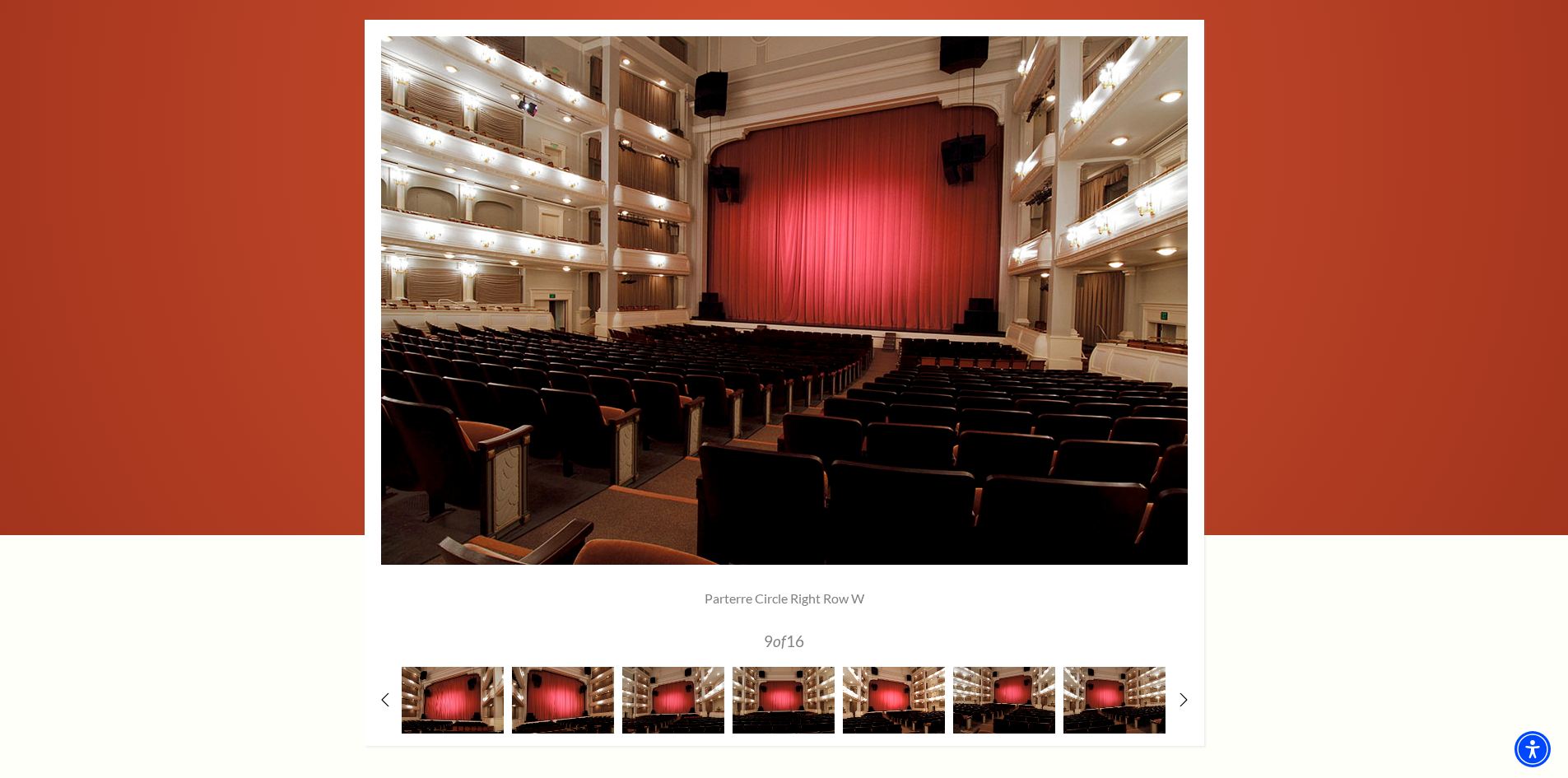
click at [891, 699] on img at bounding box center [893, 700] width 102 height 67
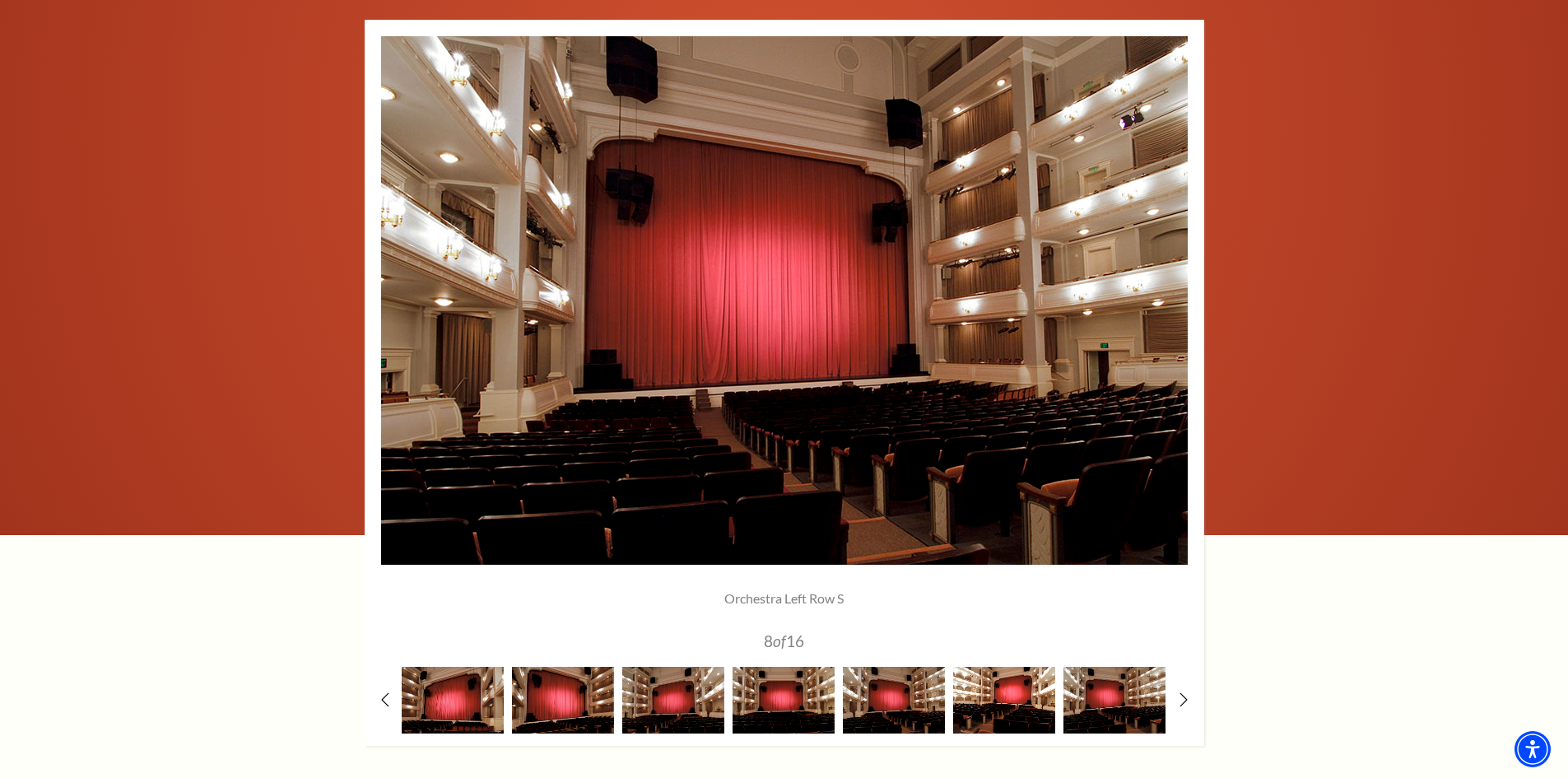
click at [982, 698] on img at bounding box center [1003, 700] width 102 height 67
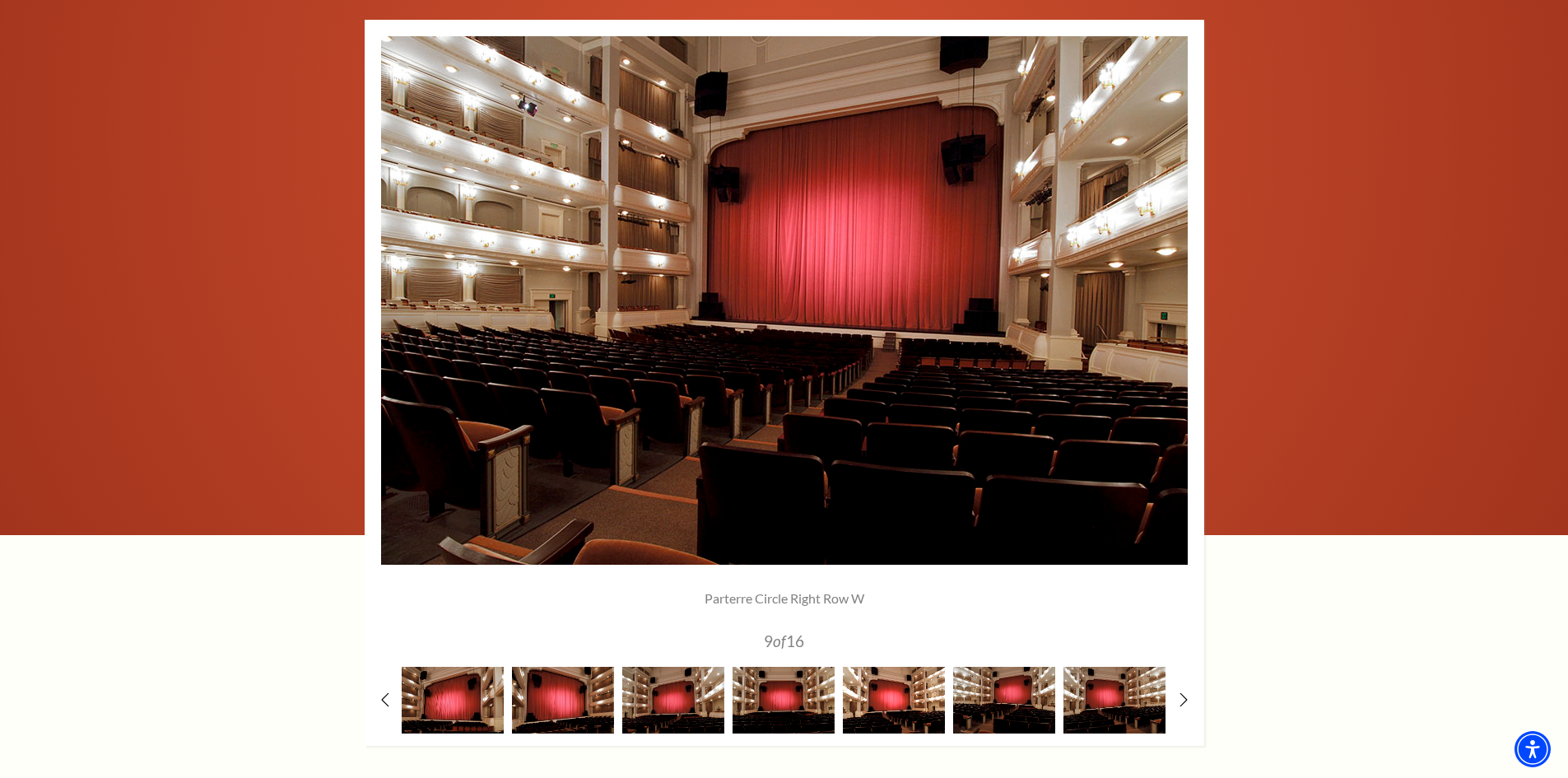
click at [912, 694] on img at bounding box center [893, 700] width 102 height 67
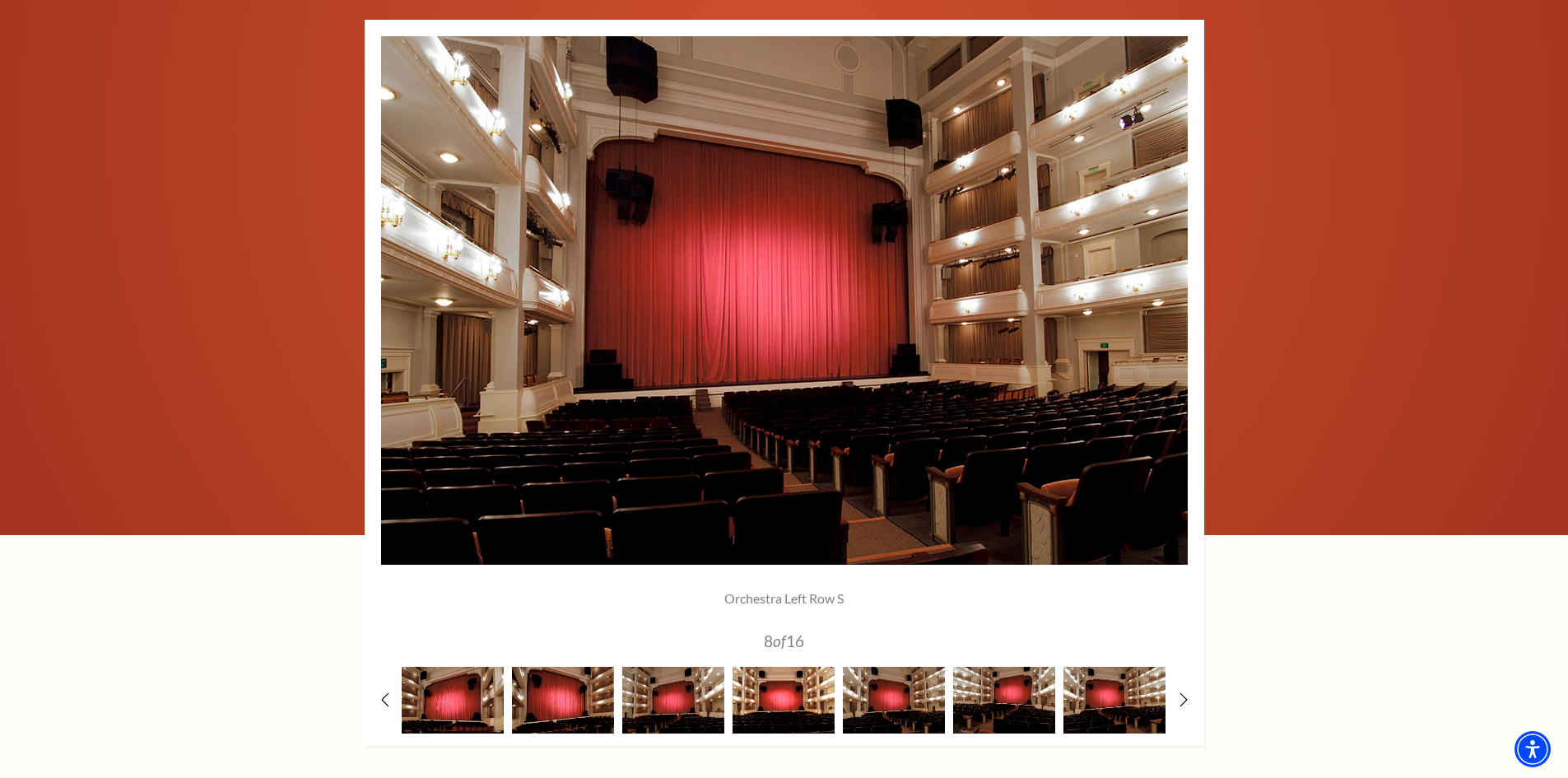
click at [772, 689] on img at bounding box center [783, 700] width 102 height 67
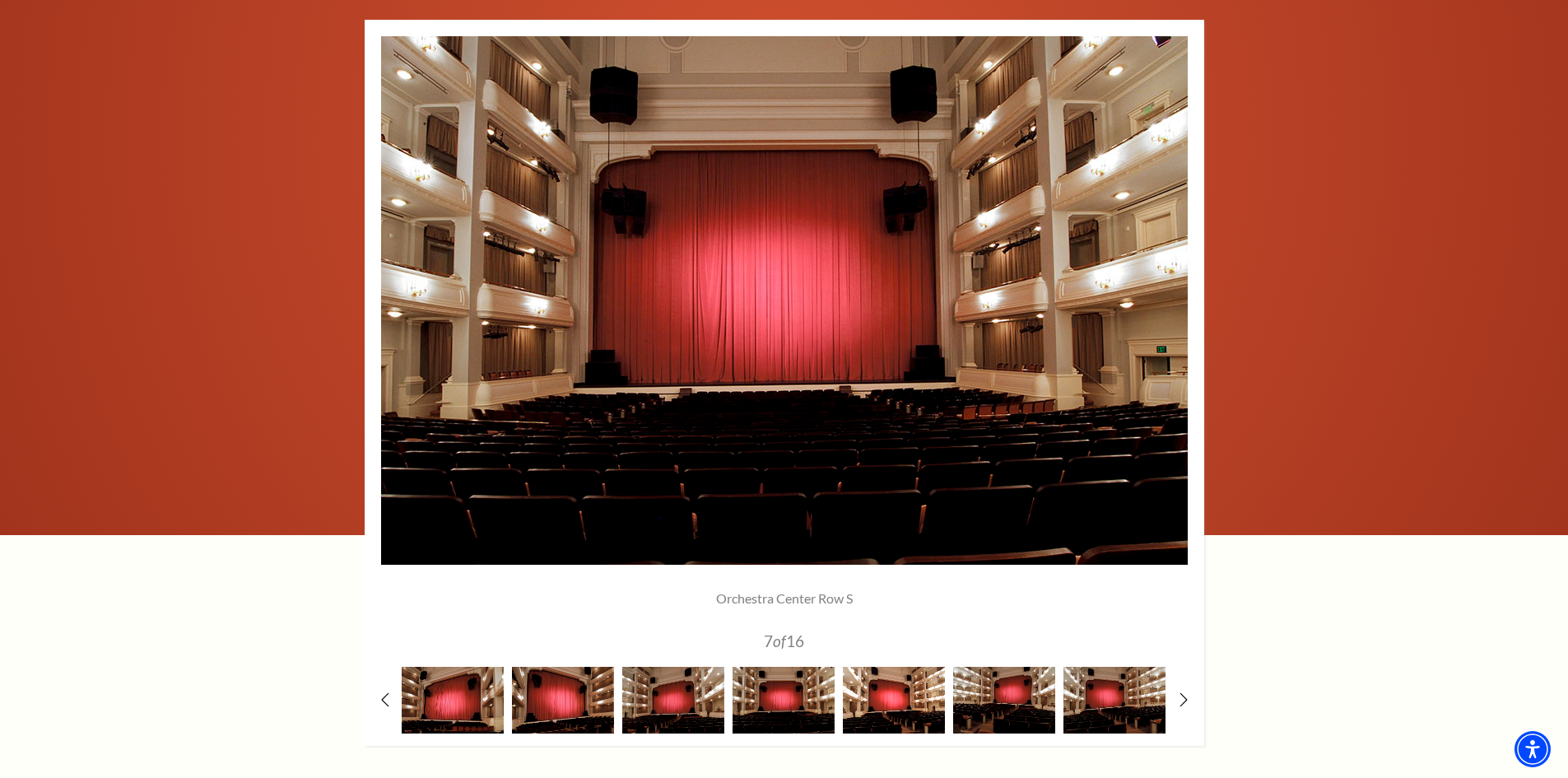
click at [886, 689] on img at bounding box center [893, 700] width 102 height 67
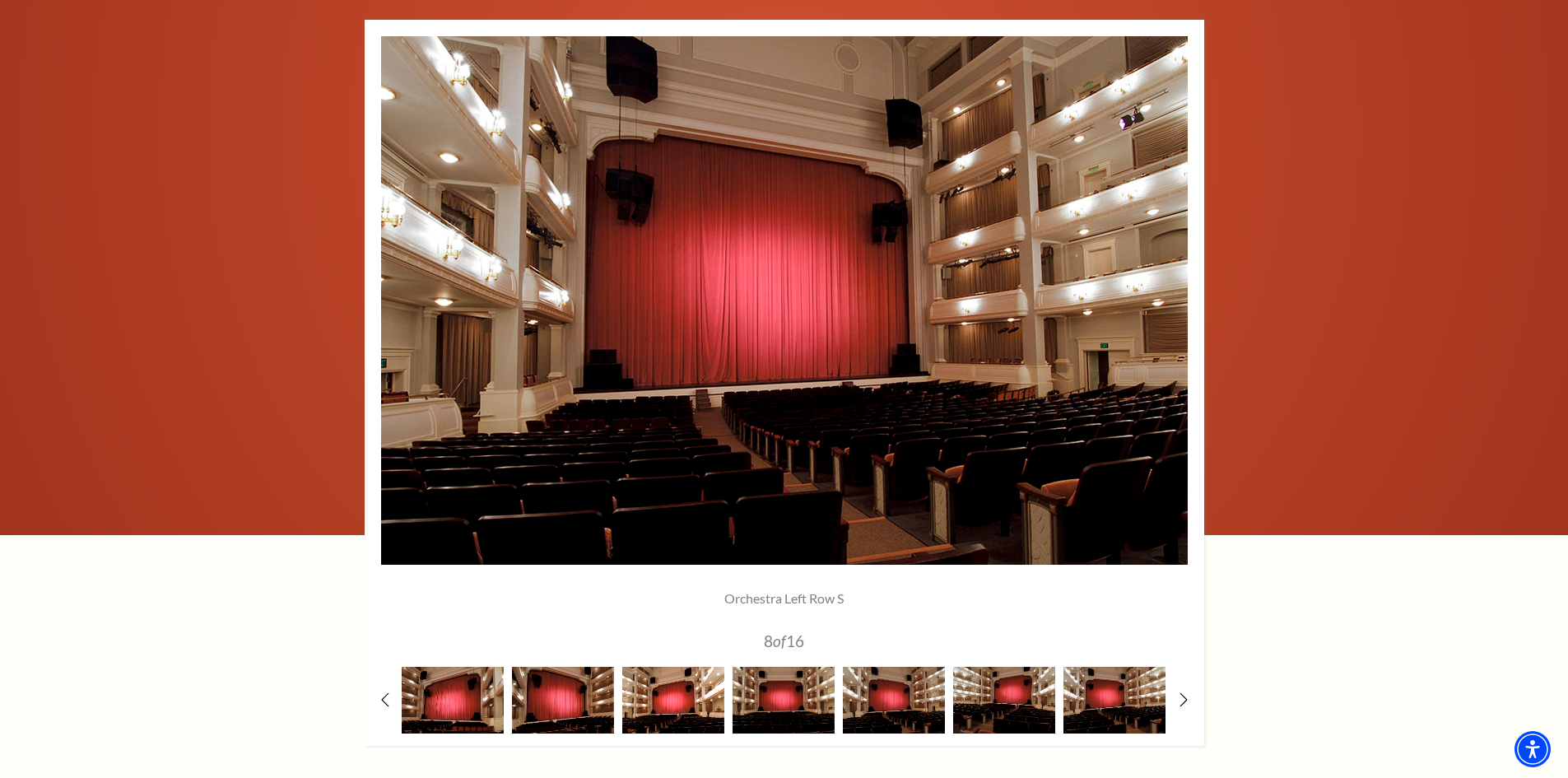
click at [675, 681] on img at bounding box center [672, 700] width 102 height 67
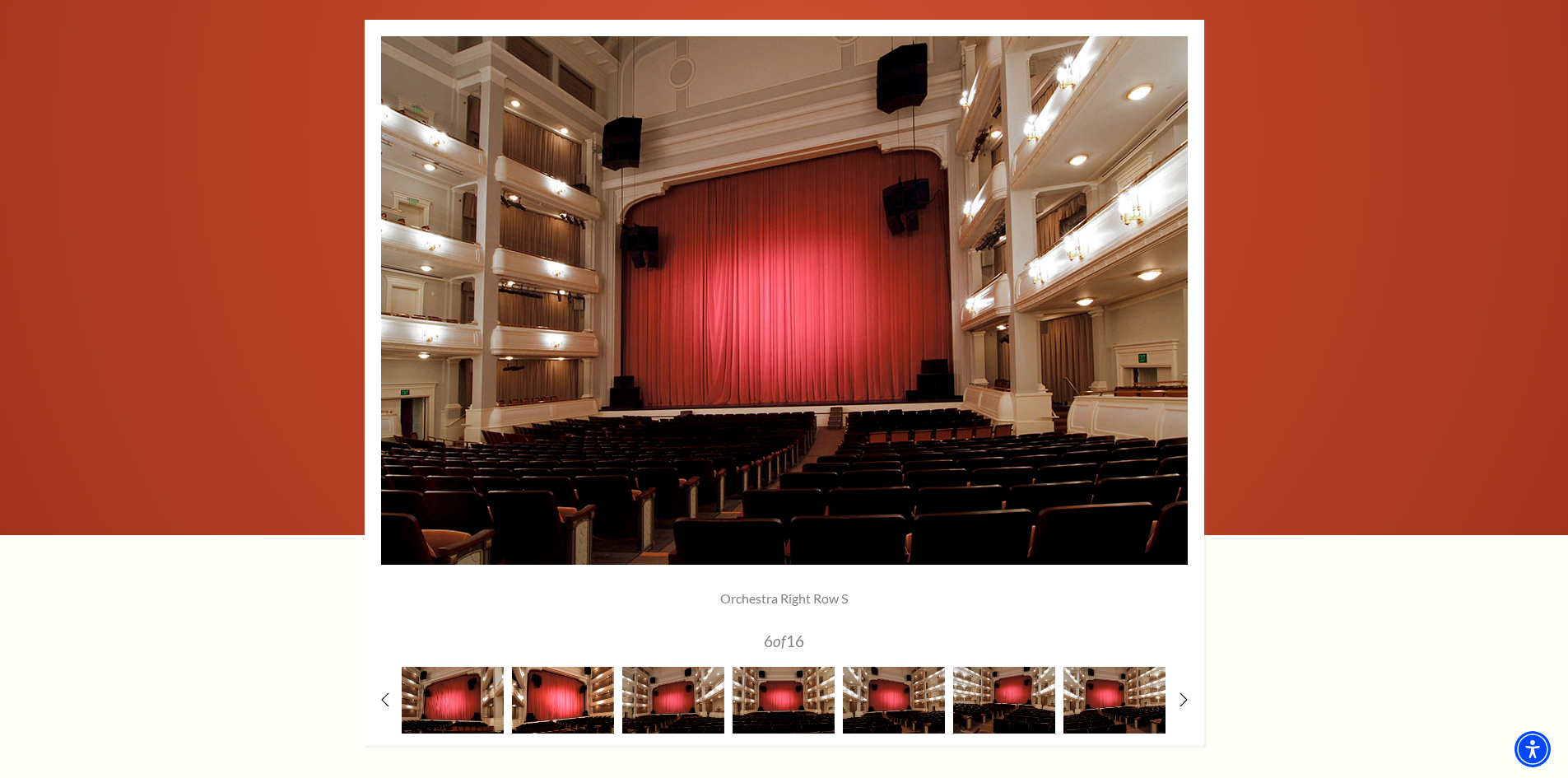
click at [567, 679] on img at bounding box center [563, 700] width 102 height 67
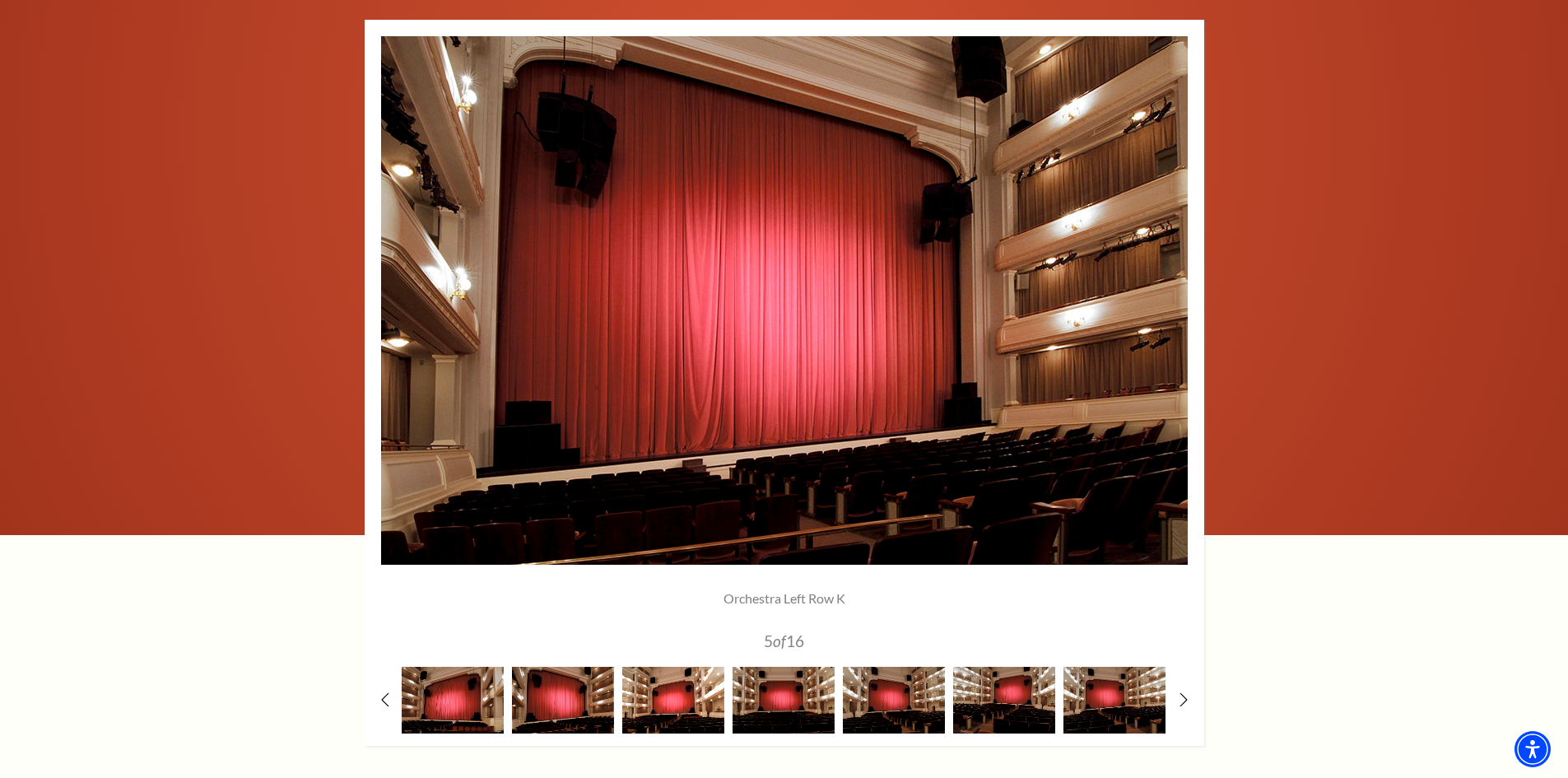
click at [674, 690] on img at bounding box center [672, 700] width 102 height 67
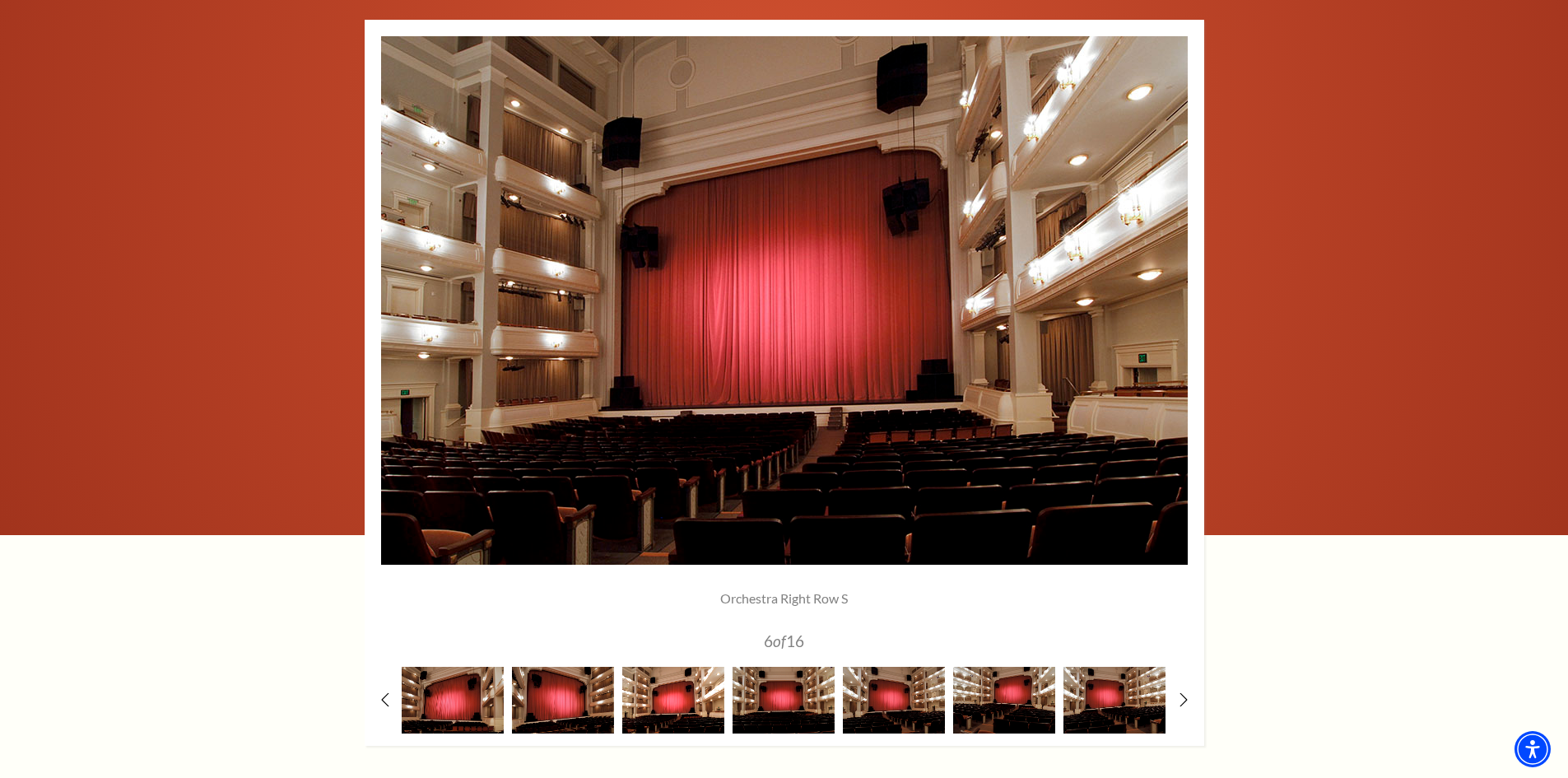
click at [672, 703] on img at bounding box center [672, 700] width 102 height 67
click at [585, 703] on img at bounding box center [563, 700] width 102 height 67
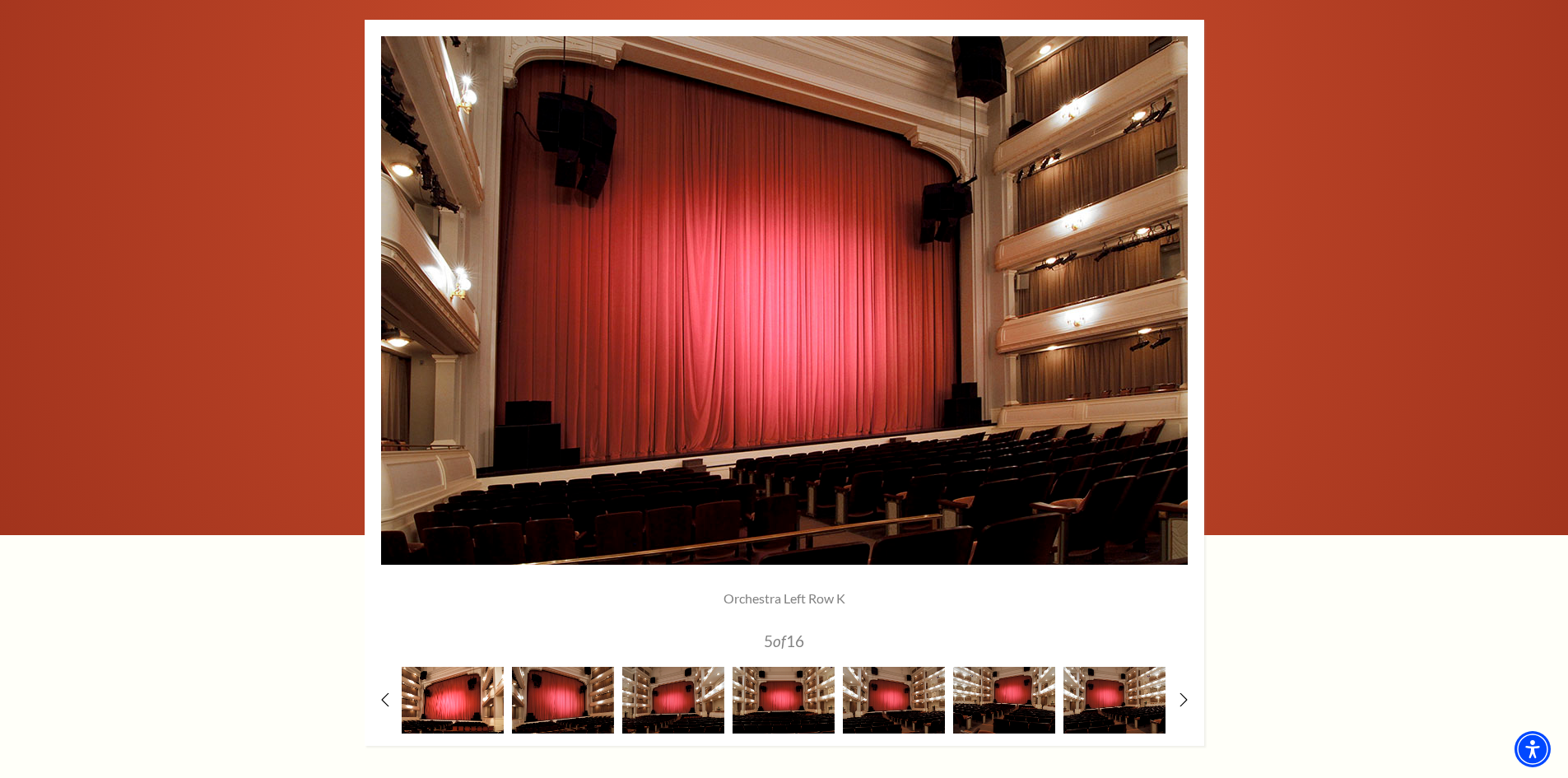
click at [444, 701] on img at bounding box center [452, 700] width 102 height 67
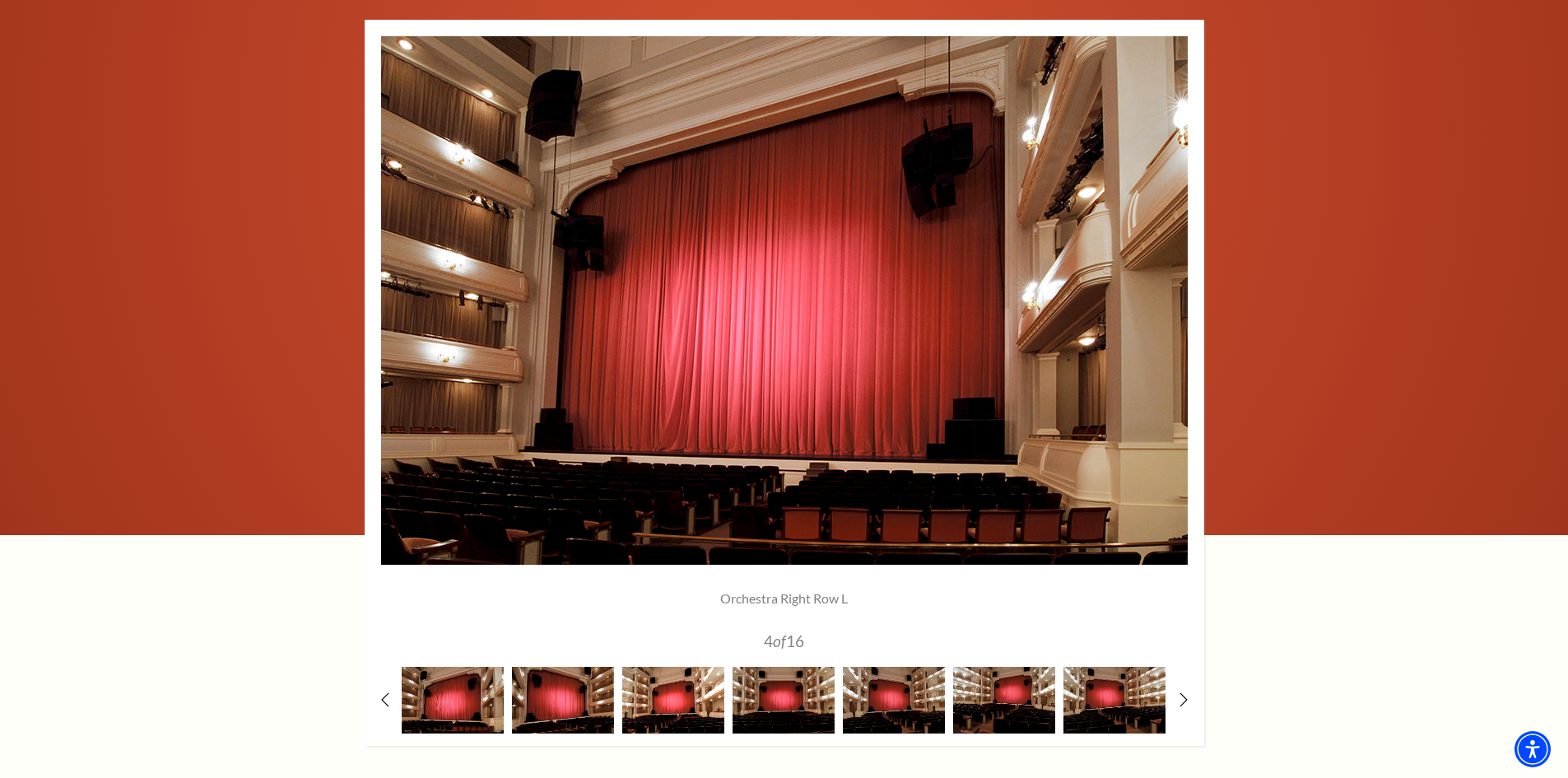
click at [683, 696] on img at bounding box center [672, 700] width 102 height 67
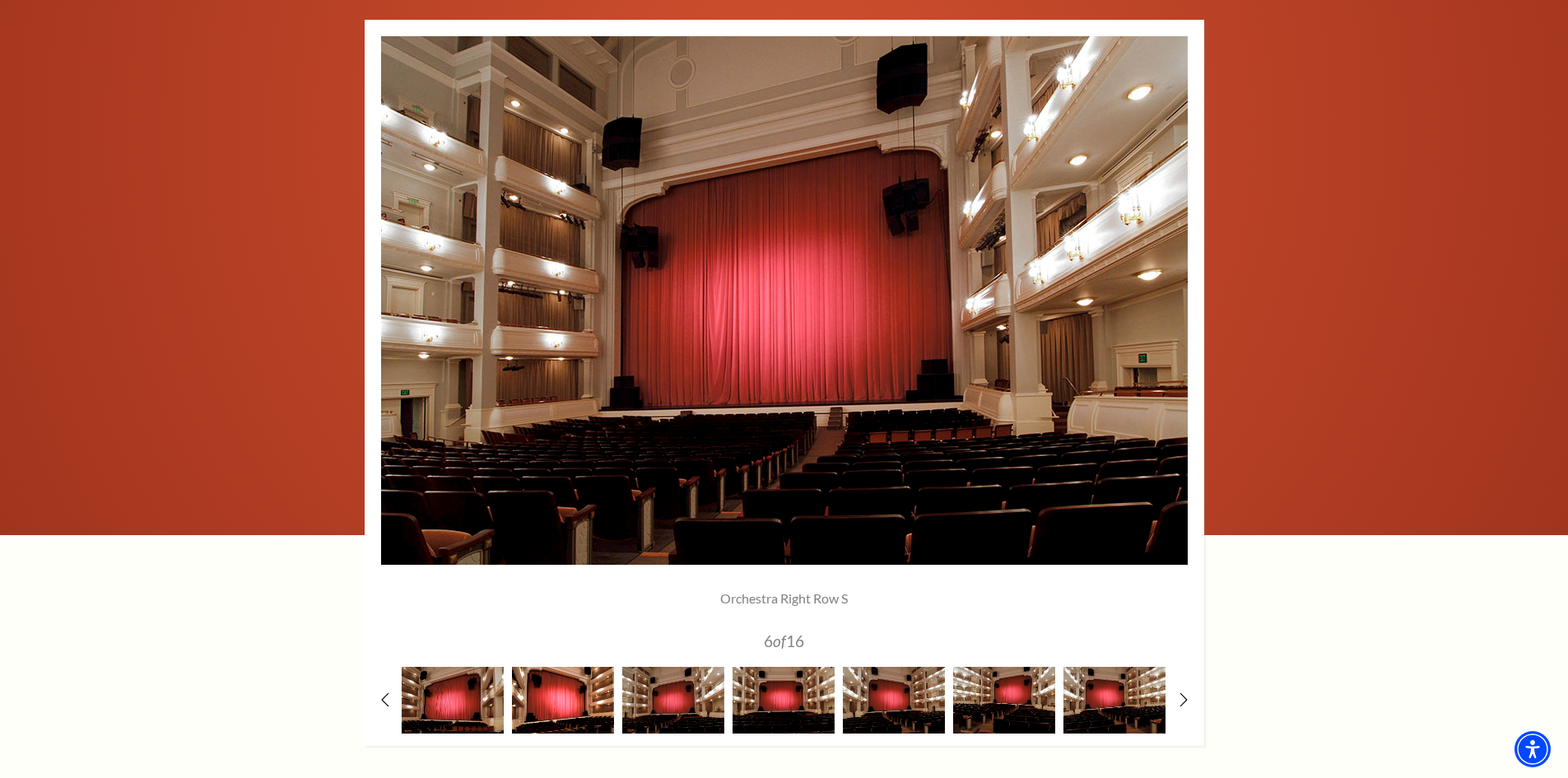
click at [565, 694] on img at bounding box center [563, 700] width 102 height 67
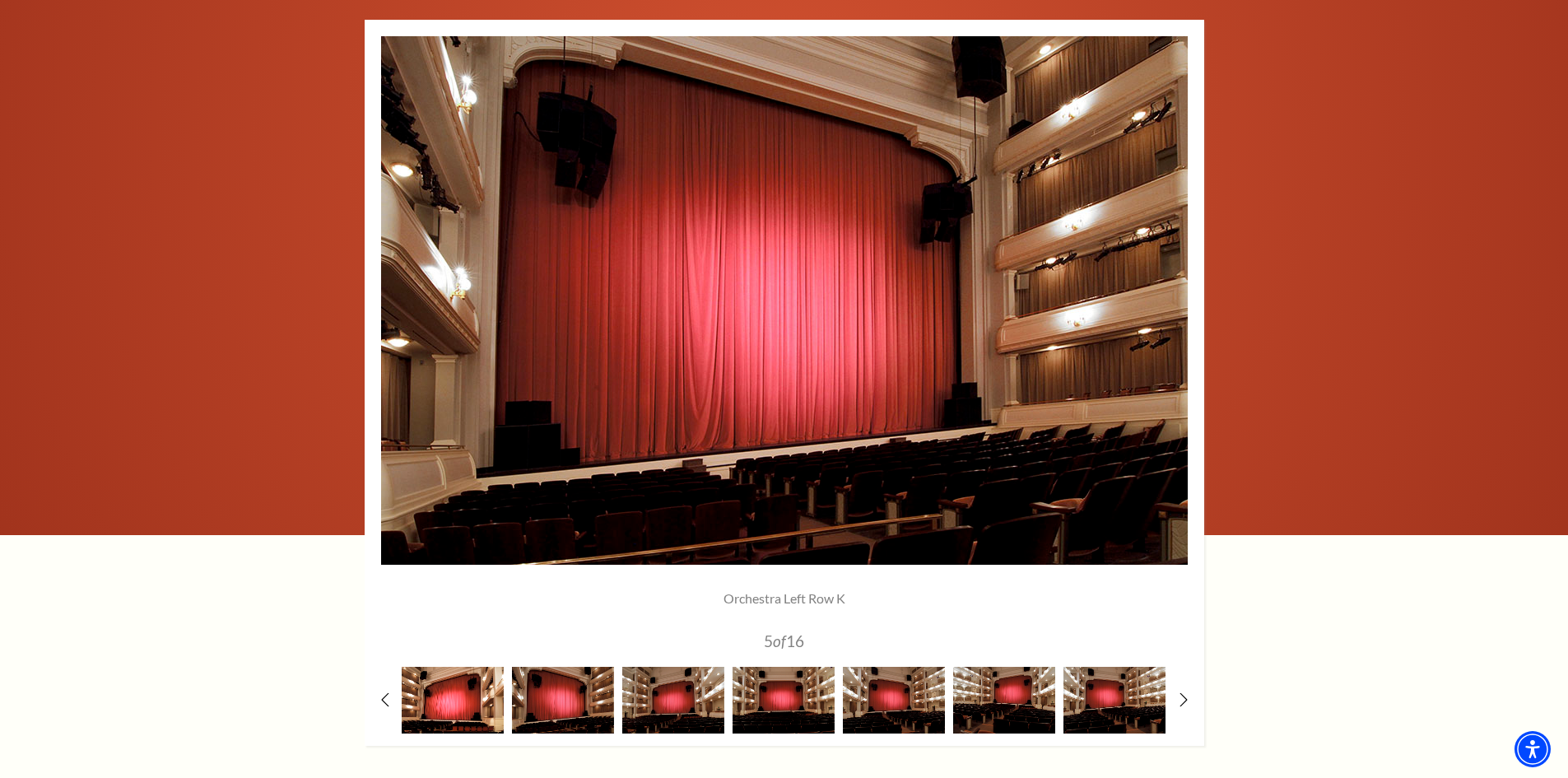
click at [453, 699] on img at bounding box center [452, 700] width 102 height 67
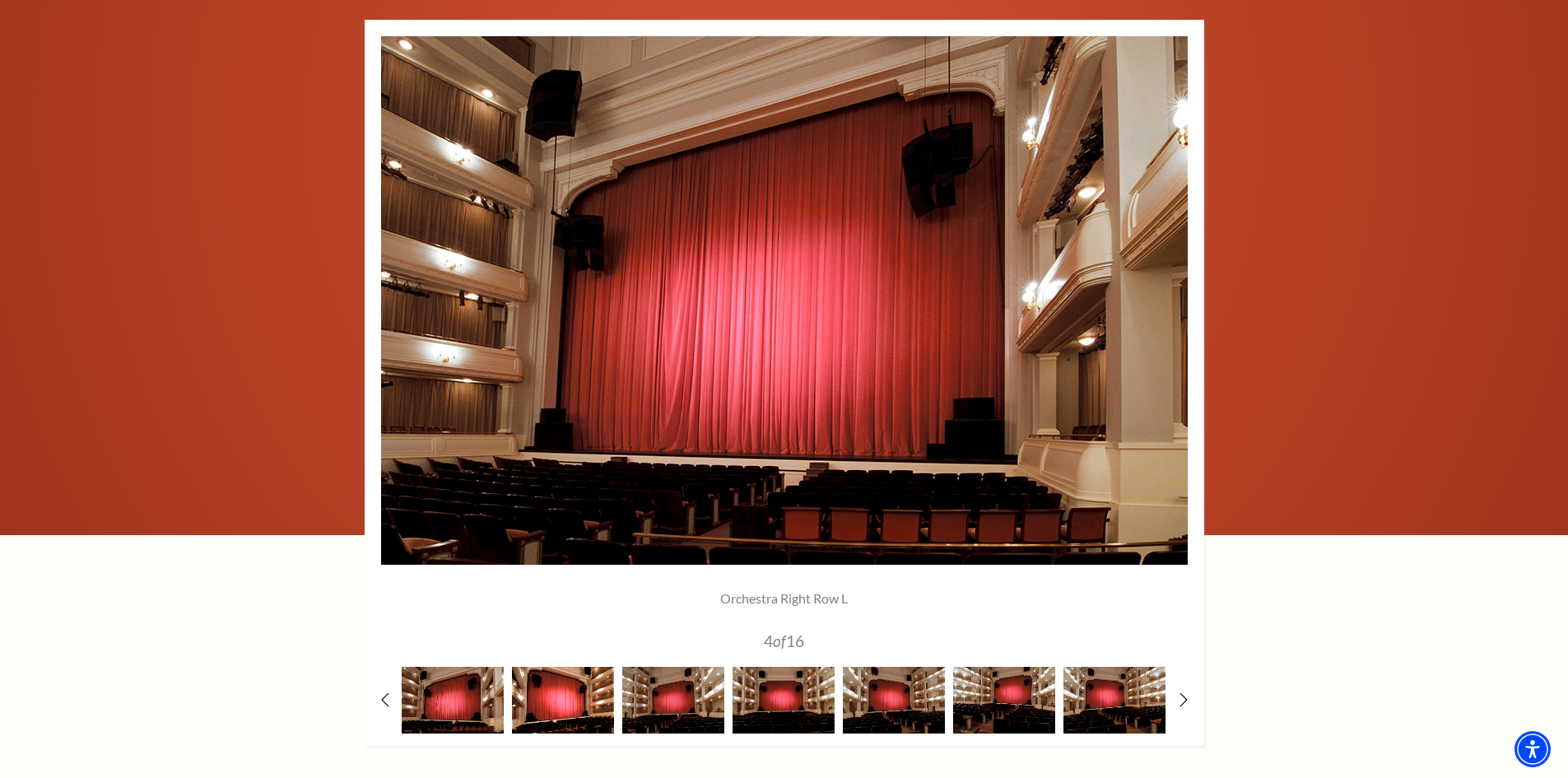
click at [564, 693] on img at bounding box center [563, 700] width 102 height 67
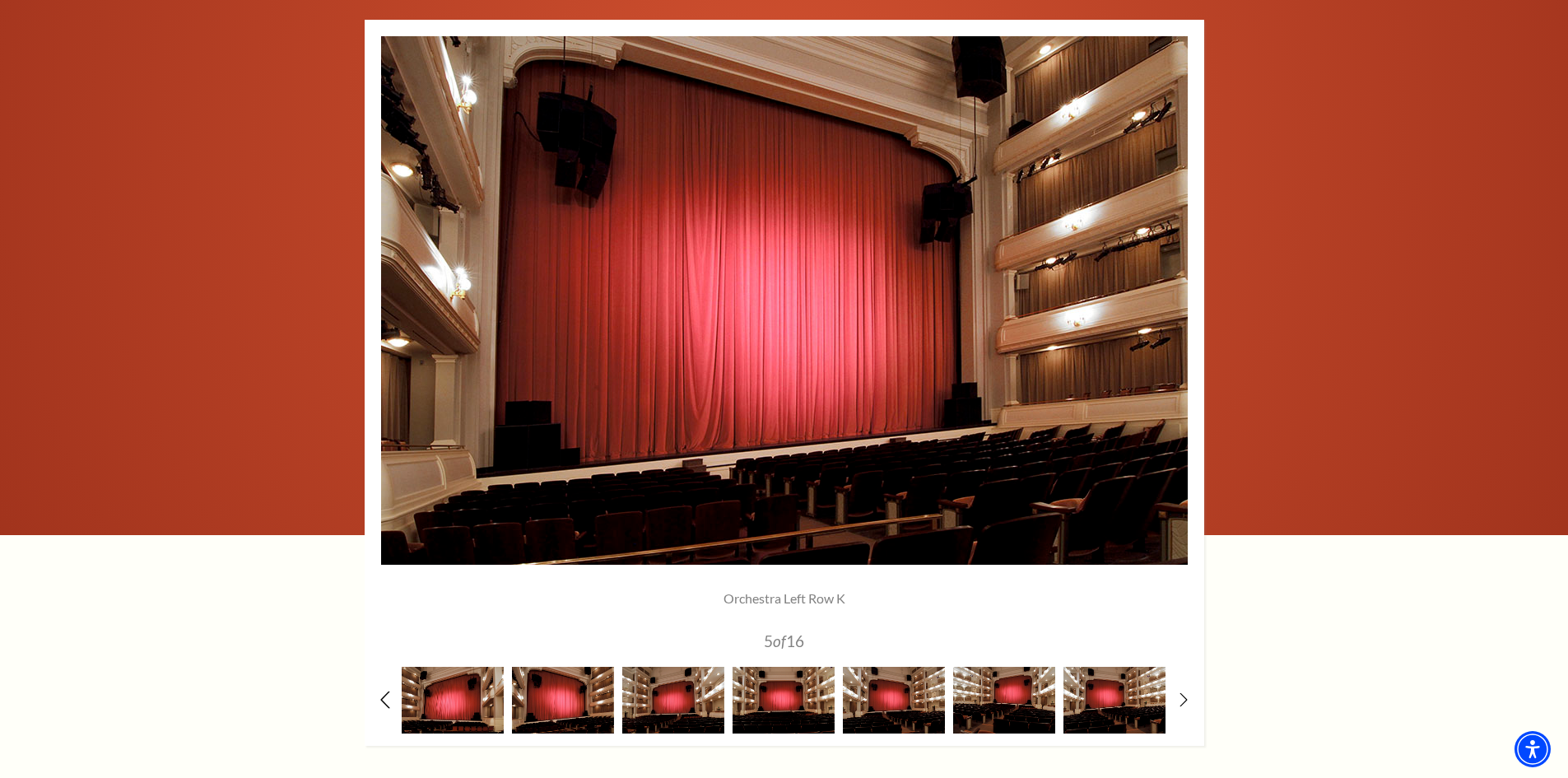
click at [387, 700] on icon at bounding box center [384, 700] width 11 height 18
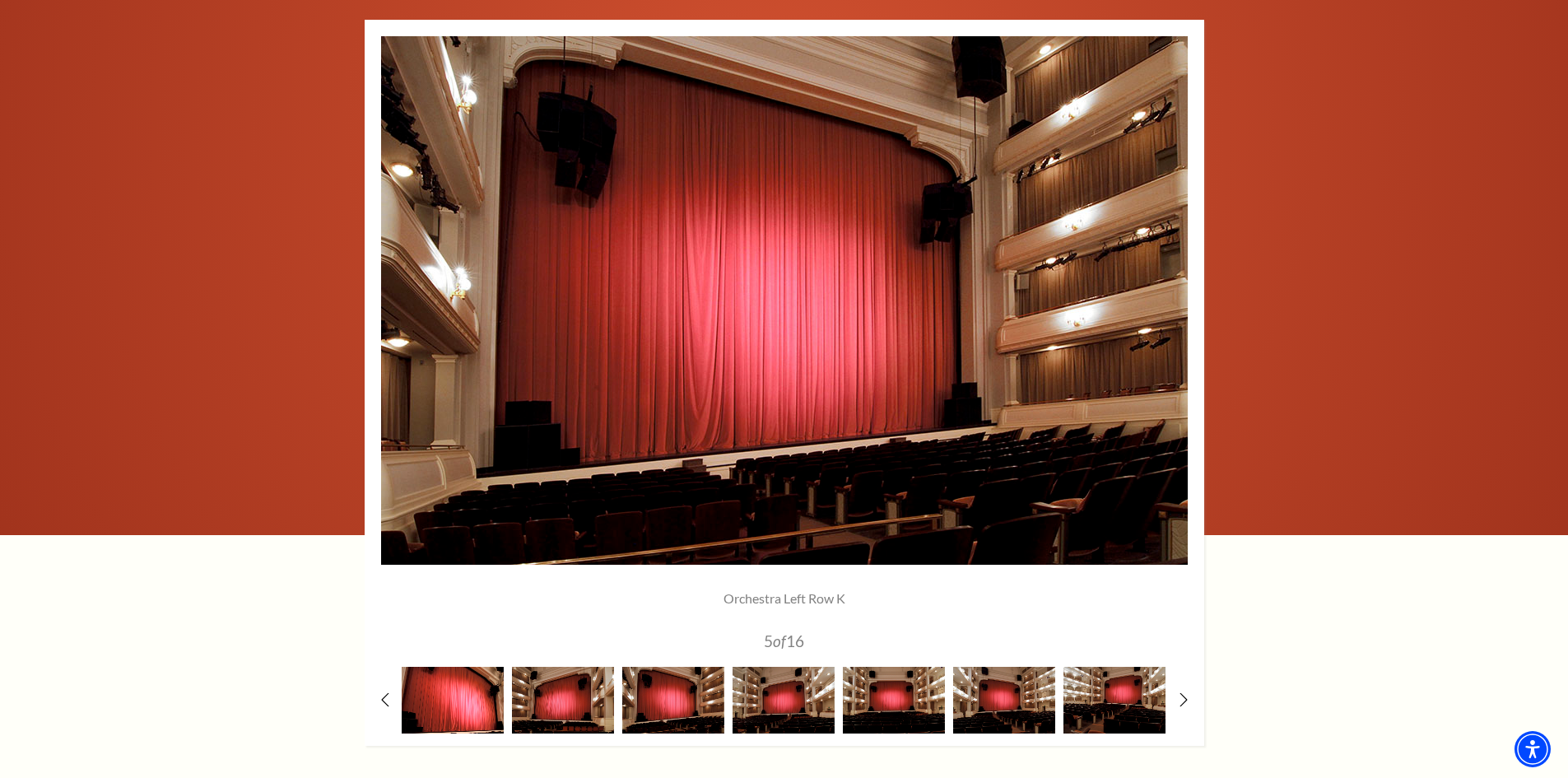
click at [453, 706] on img at bounding box center [452, 700] width 102 height 67
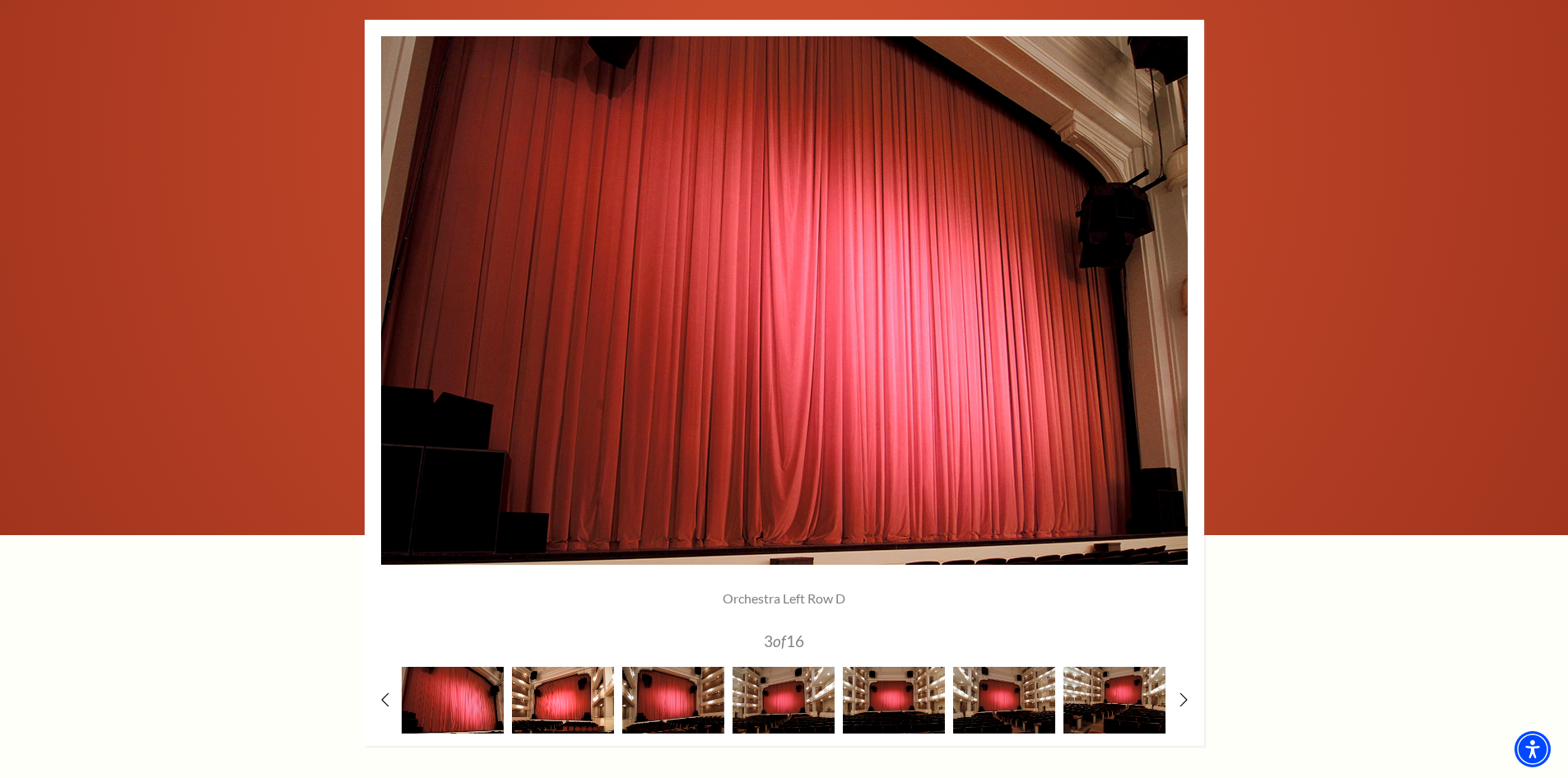
click at [554, 692] on img at bounding box center [563, 700] width 102 height 67
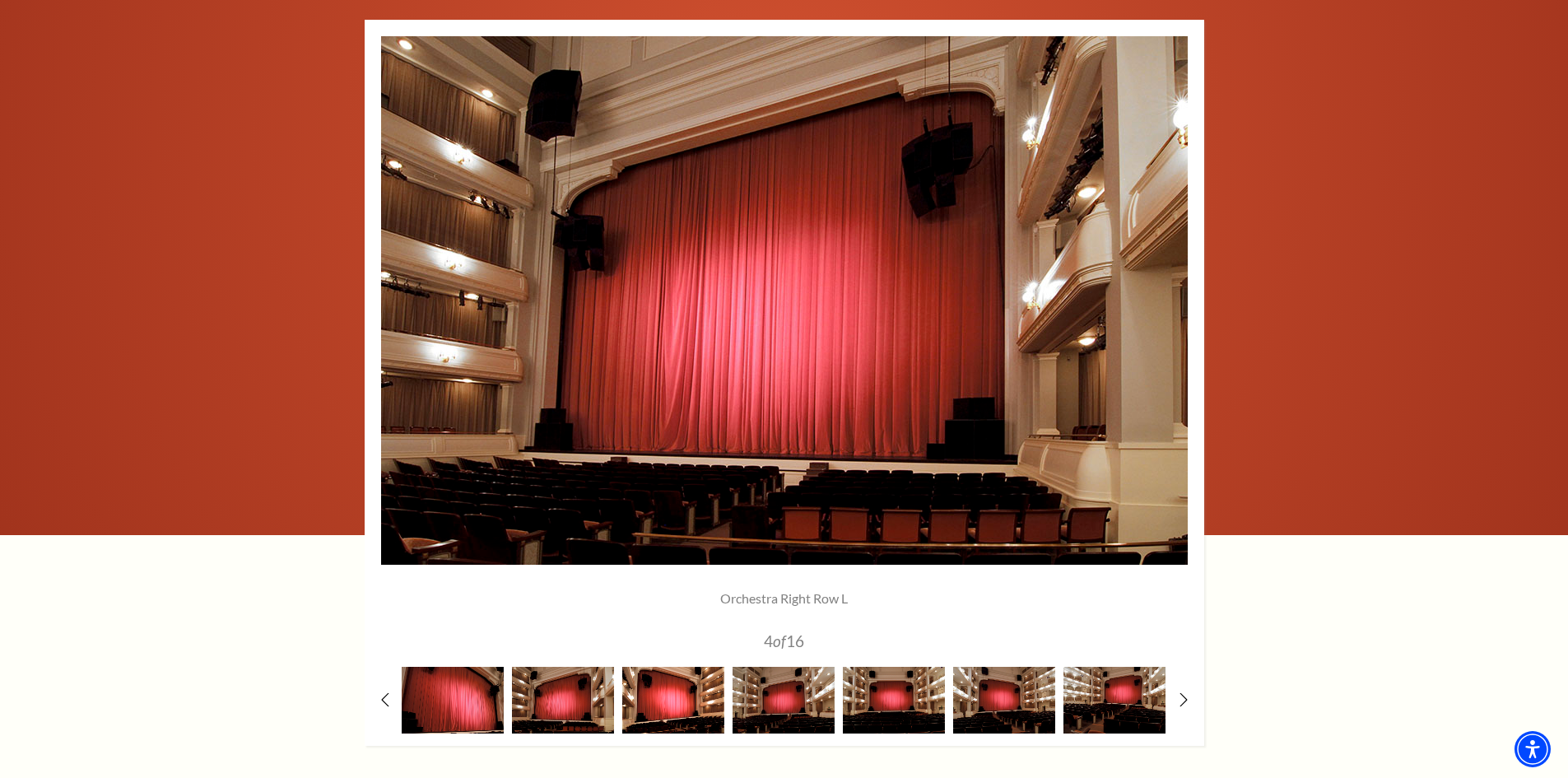
click at [668, 700] on img at bounding box center [672, 700] width 102 height 67
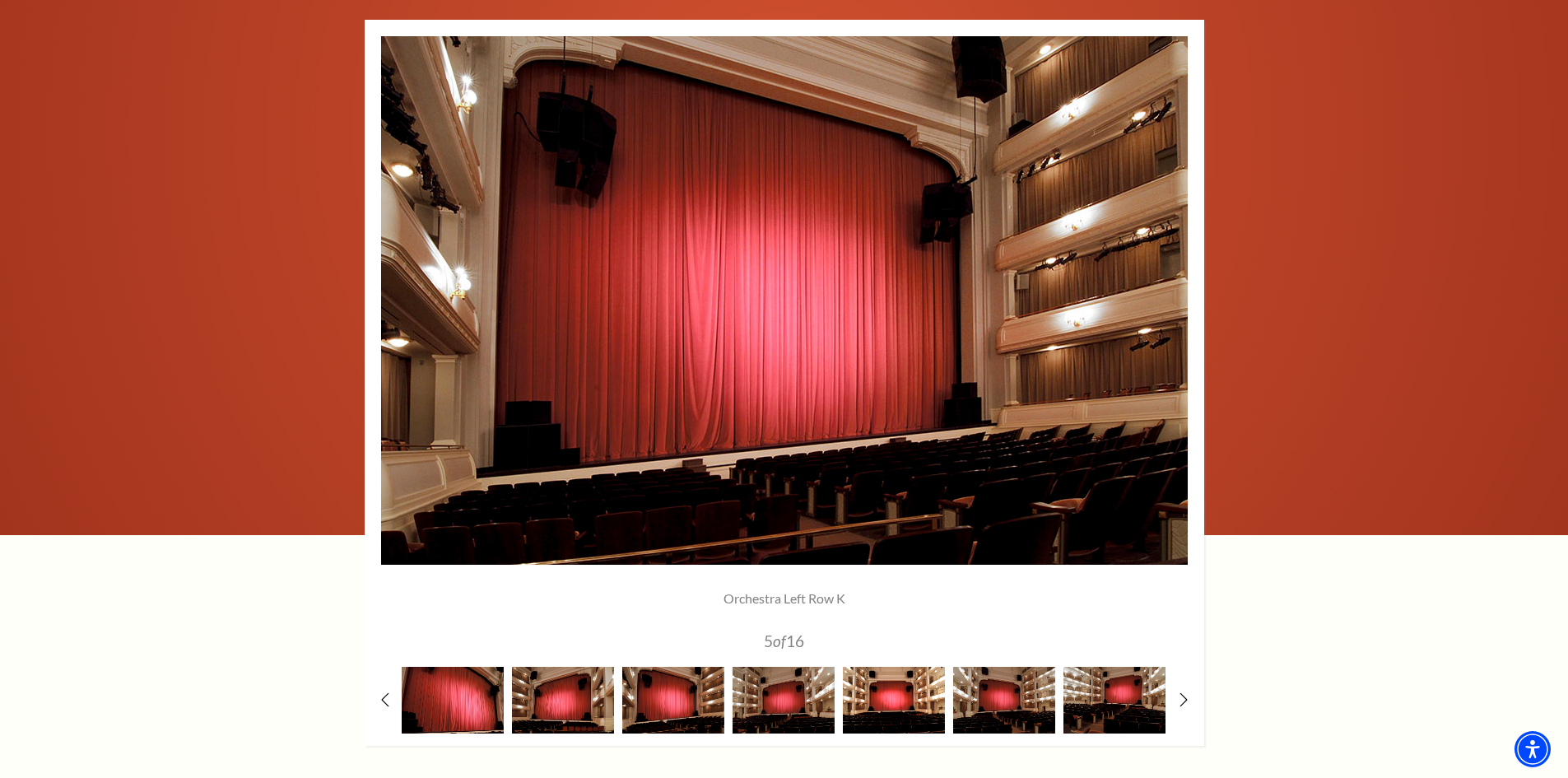
click at [875, 701] on img at bounding box center [893, 700] width 102 height 67
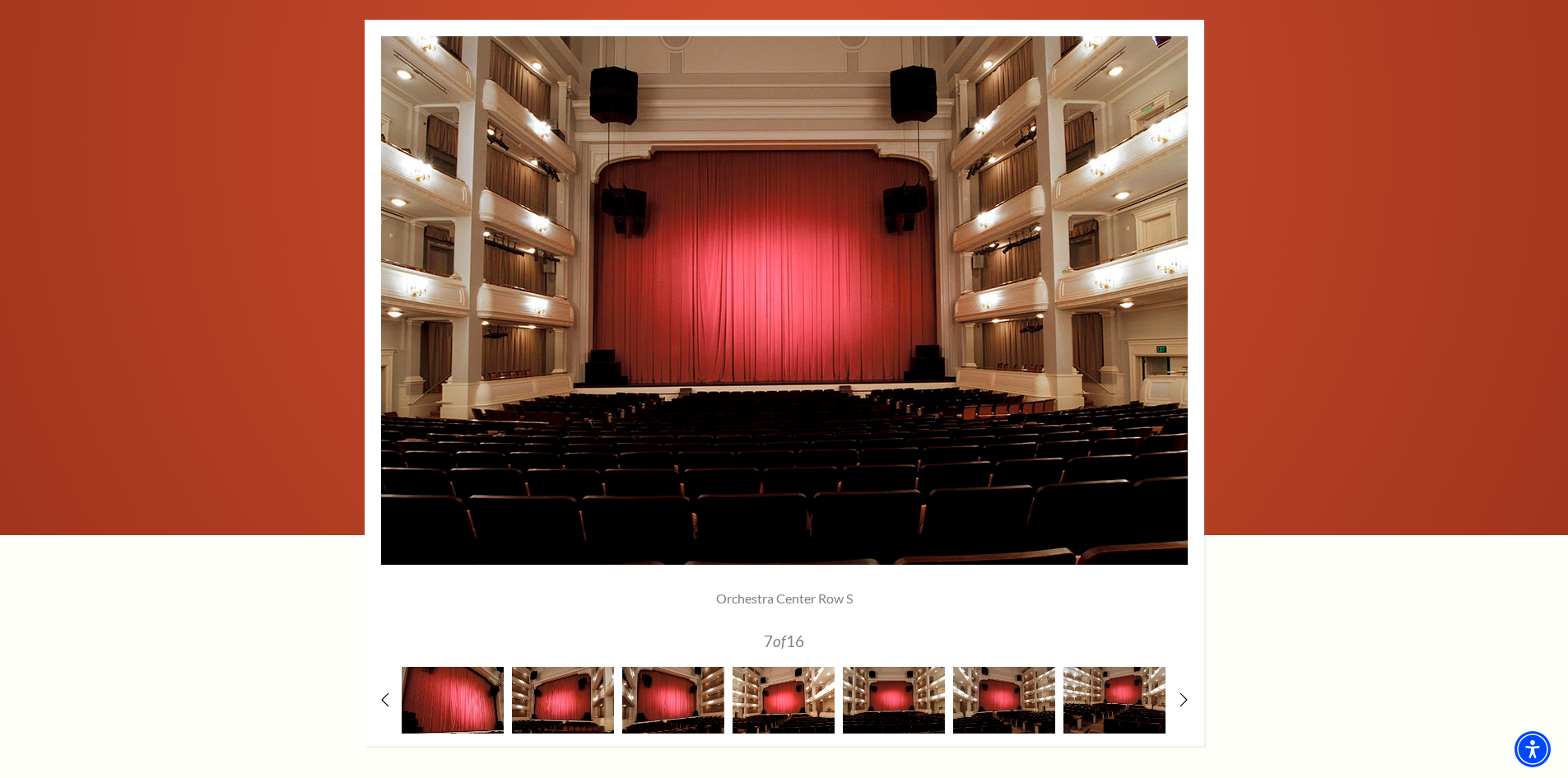
click at [787, 694] on img at bounding box center [783, 700] width 102 height 67
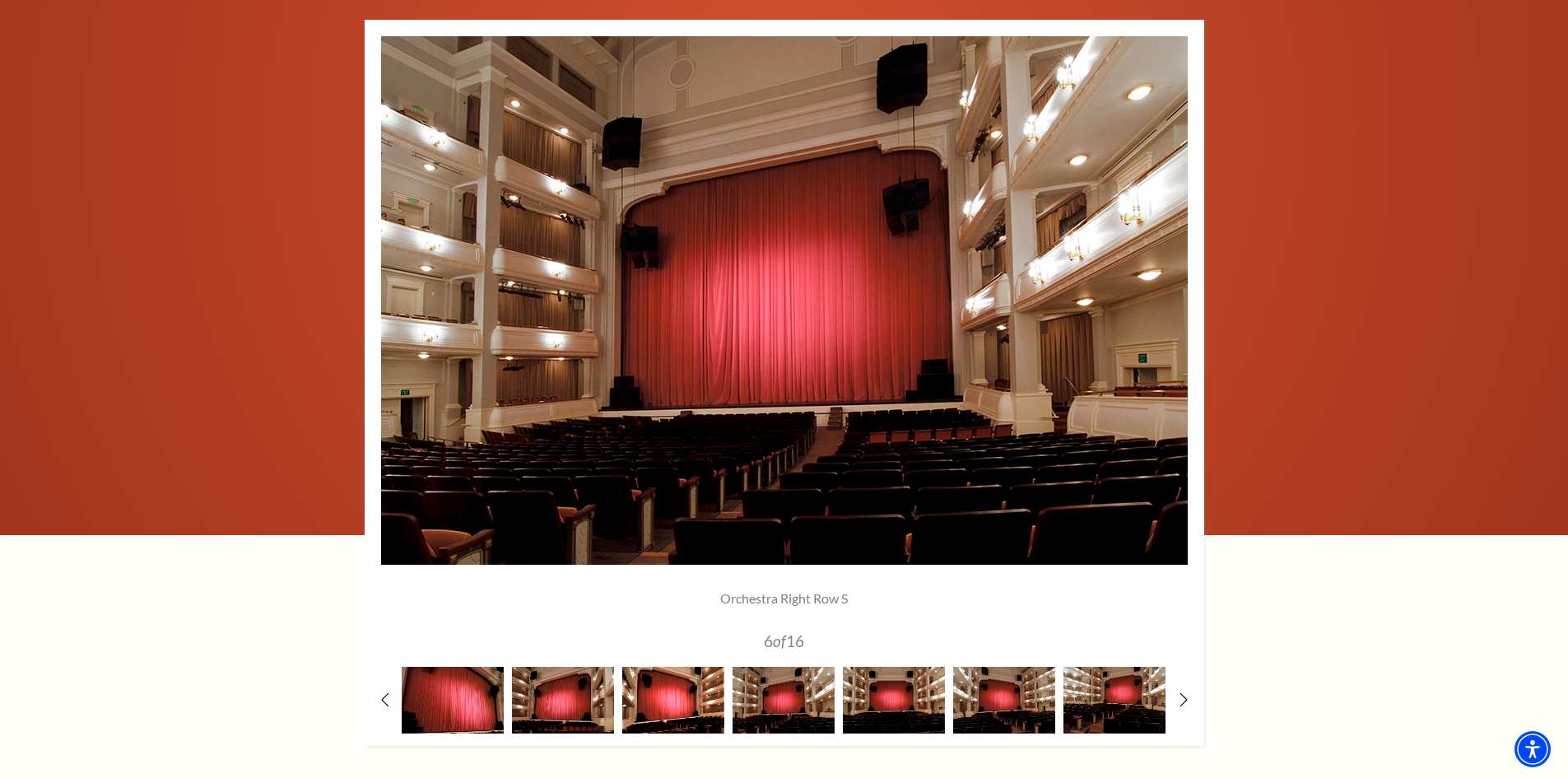
click at [675, 692] on img at bounding box center [672, 700] width 102 height 67
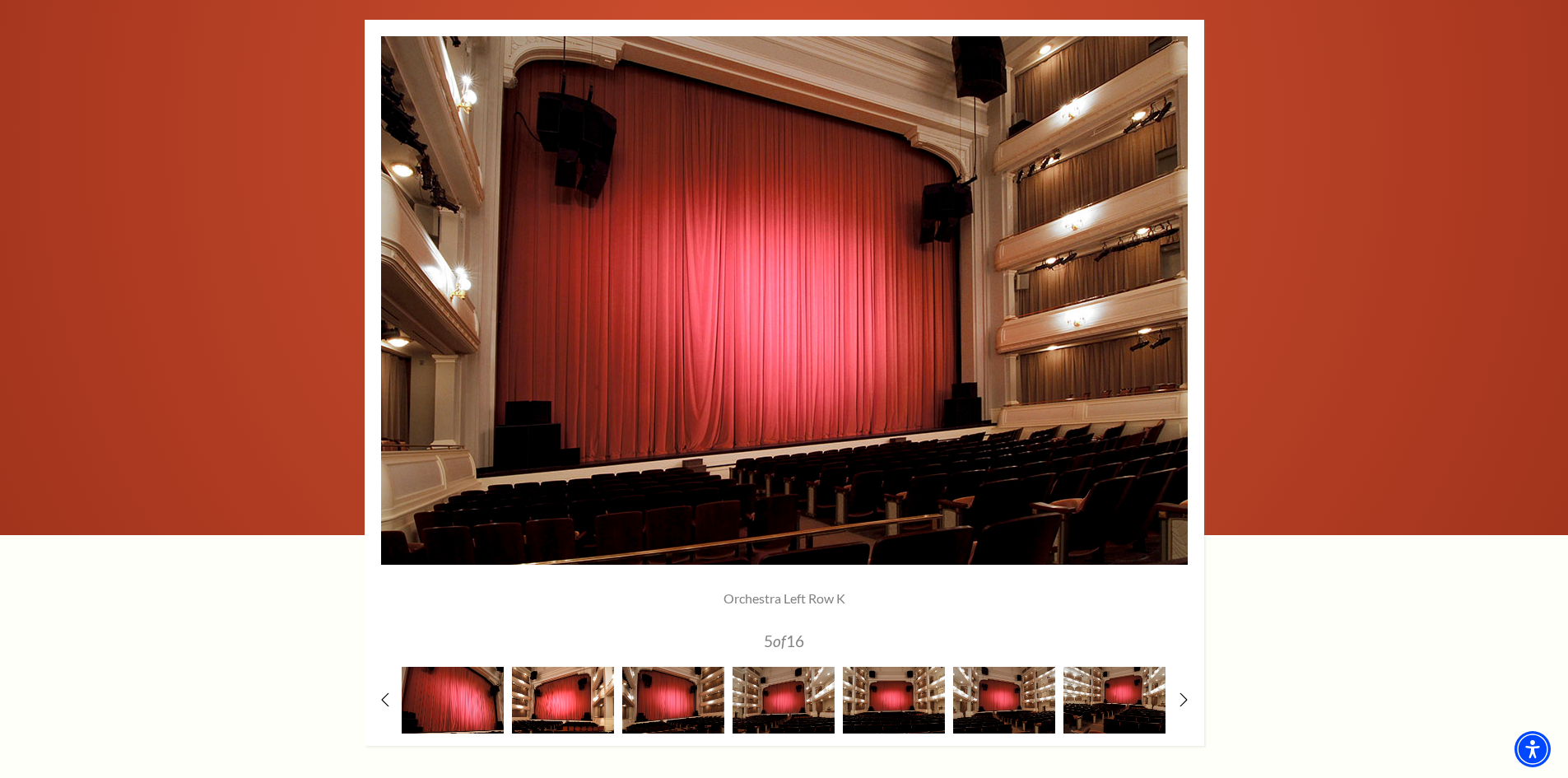
click at [538, 695] on img at bounding box center [563, 700] width 102 height 67
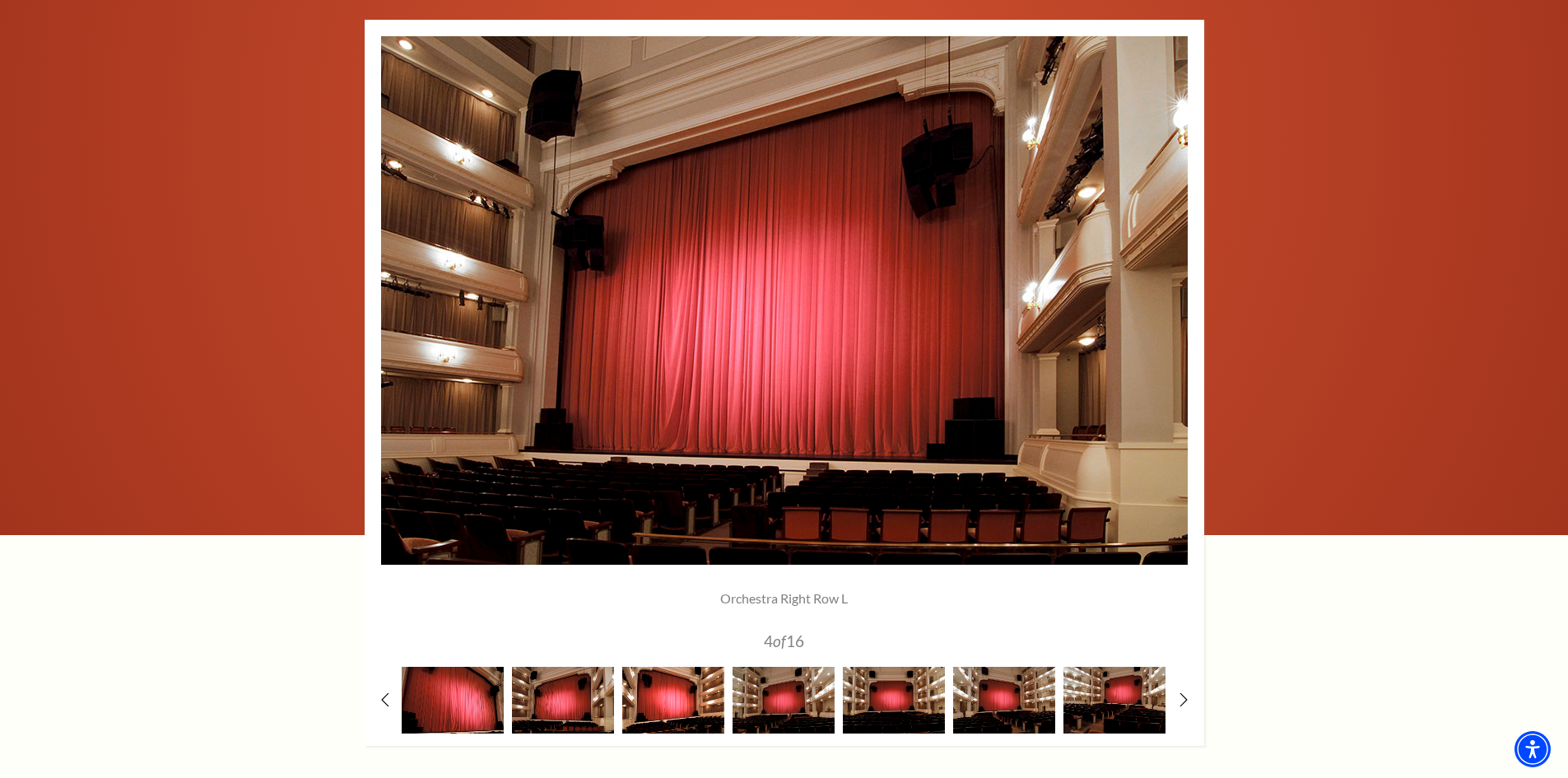
click at [657, 700] on img at bounding box center [672, 700] width 102 height 67
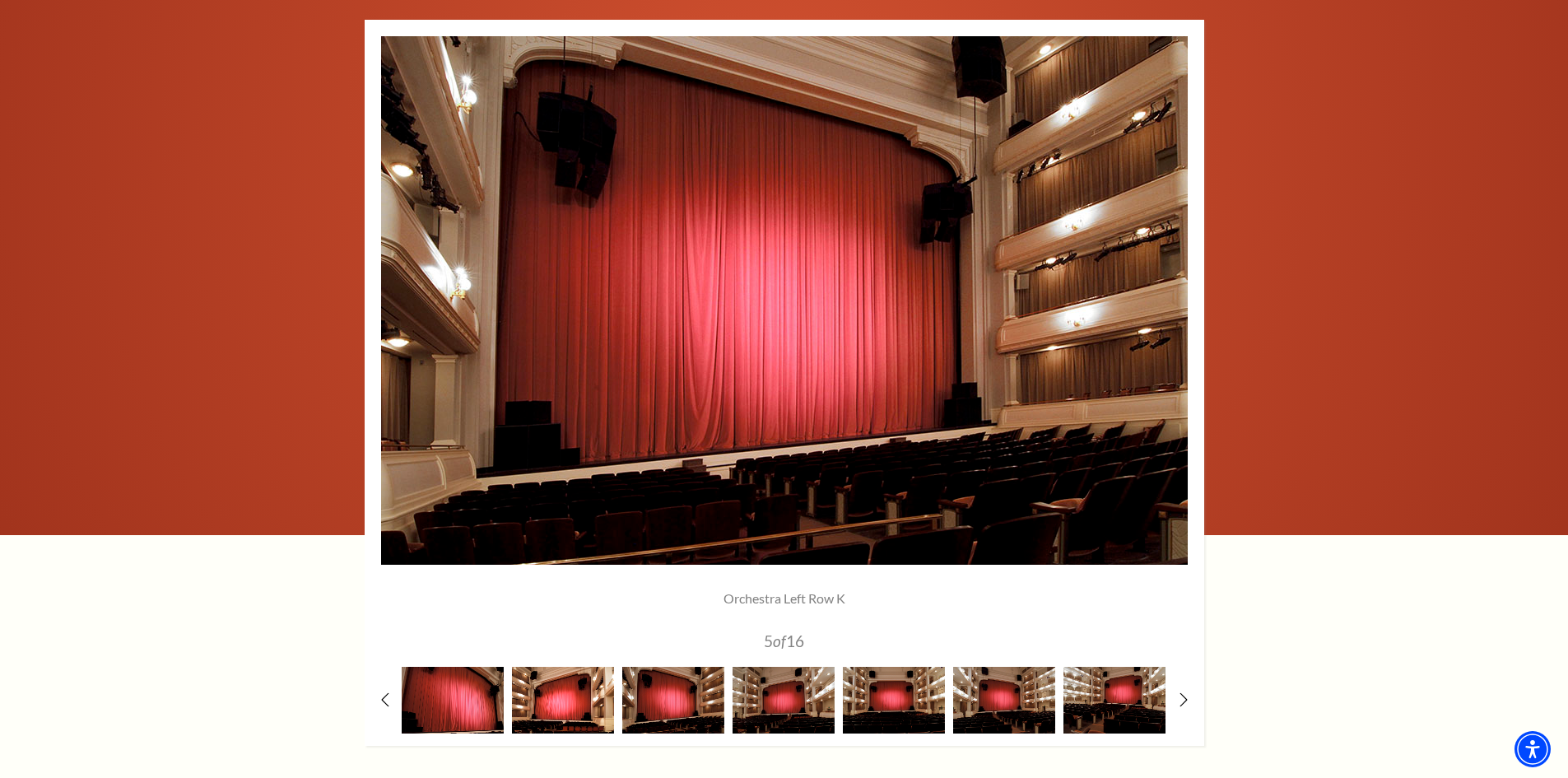
click at [565, 704] on img at bounding box center [563, 700] width 102 height 67
